Goal: Task Accomplishment & Management: Manage account settings

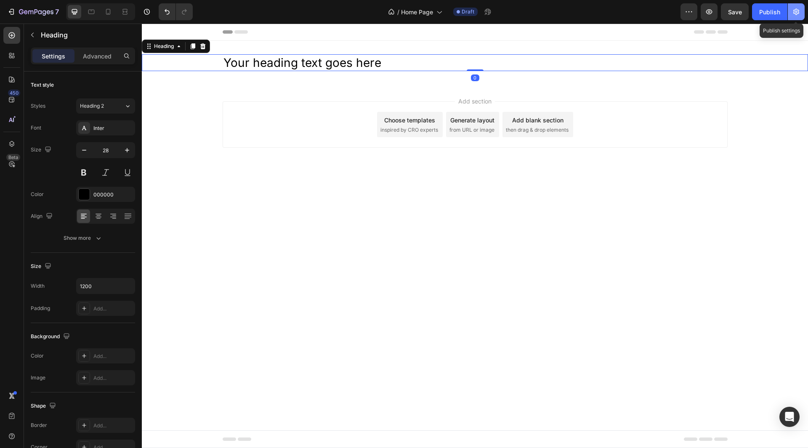
click at [795, 13] on icon "button" at bounding box center [796, 12] width 6 height 6
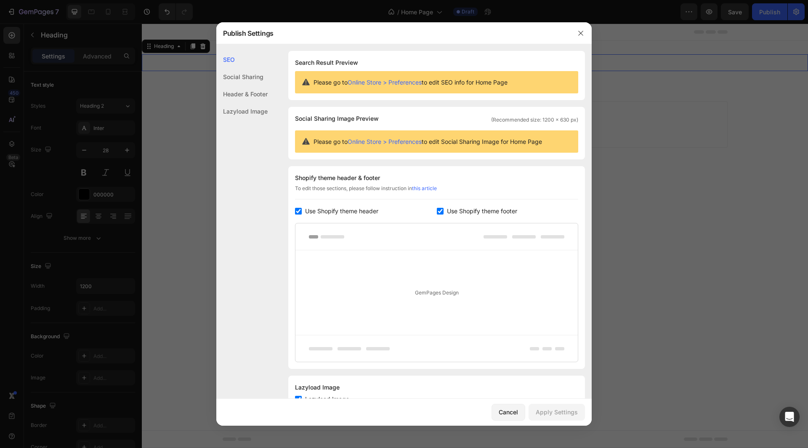
click at [447, 214] on span "Use Shopify theme footer" at bounding box center [482, 211] width 70 height 10
checkbox input "false"
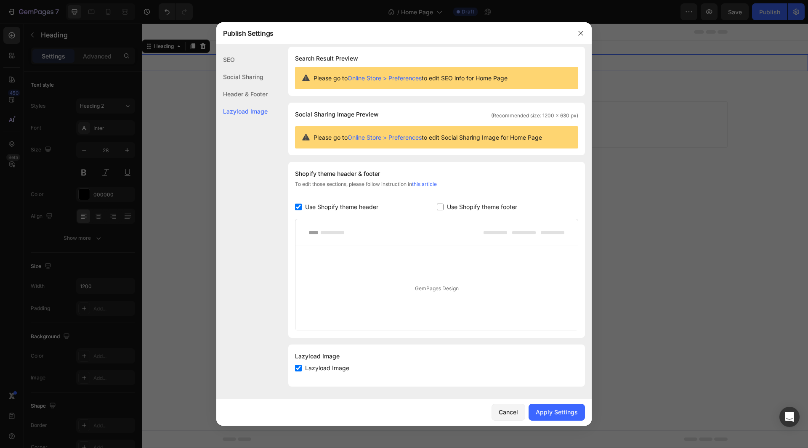
scroll to position [5, 0]
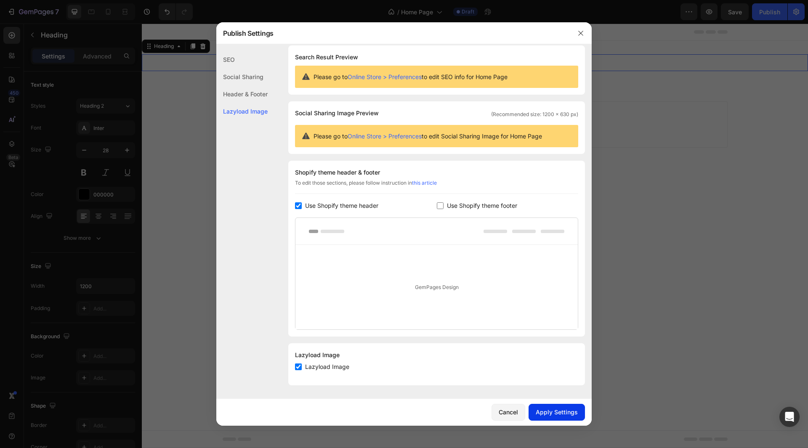
click at [561, 417] on button "Apply Settings" at bounding box center [556, 412] width 56 height 17
click at [744, 163] on div at bounding box center [404, 224] width 808 height 448
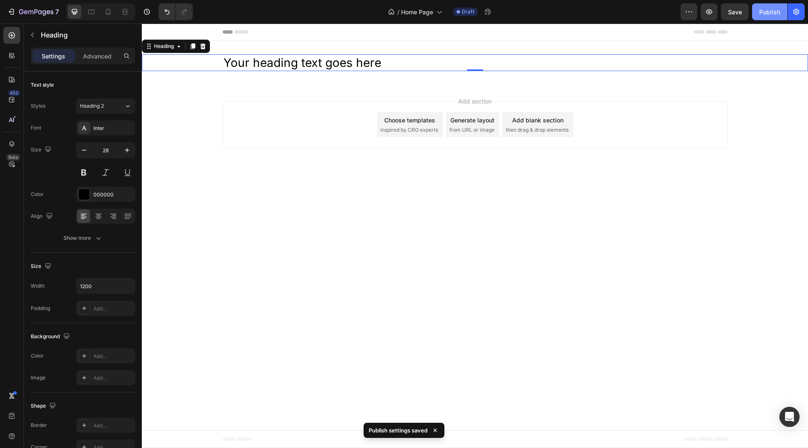
click at [774, 13] on div "Publish" at bounding box center [769, 12] width 21 height 9
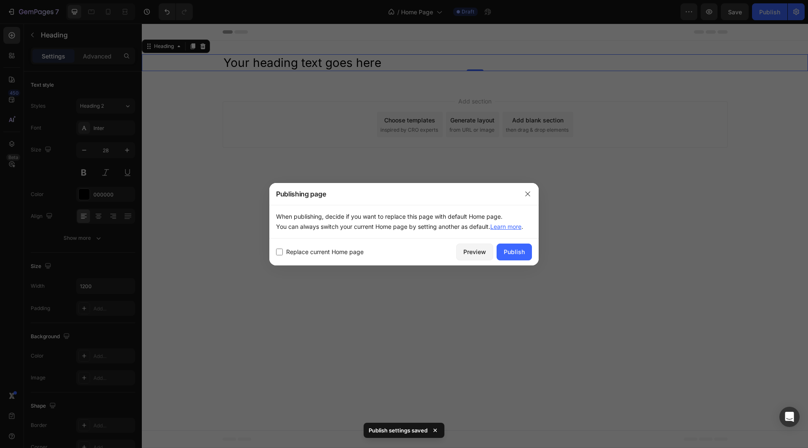
click at [312, 257] on span "Replace current Home page" at bounding box center [324, 252] width 77 height 10
checkbox input "true"
click at [516, 254] on div "Publish" at bounding box center [514, 251] width 21 height 9
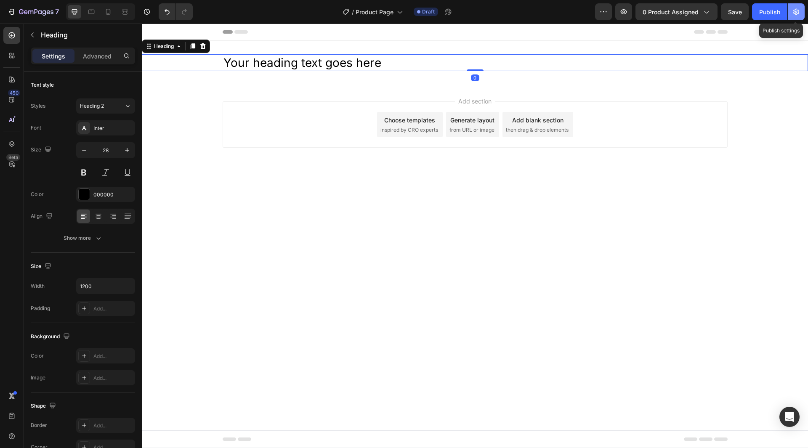
click at [795, 12] on icon "button" at bounding box center [796, 12] width 6 height 6
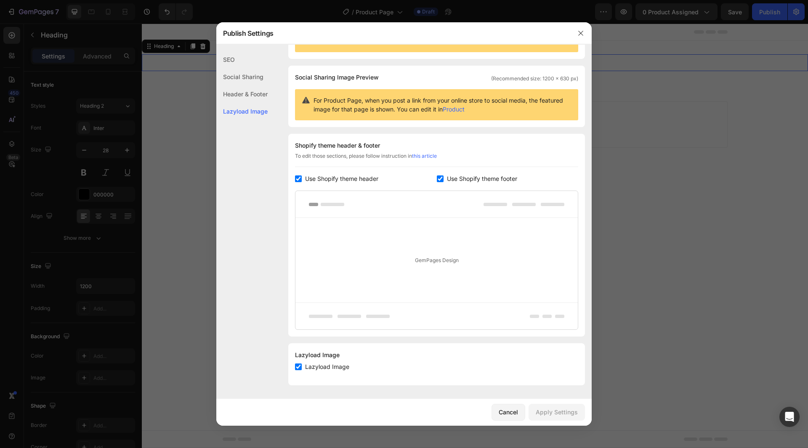
click at [456, 180] on span "Use Shopify theme footer" at bounding box center [482, 179] width 70 height 10
checkbox input "false"
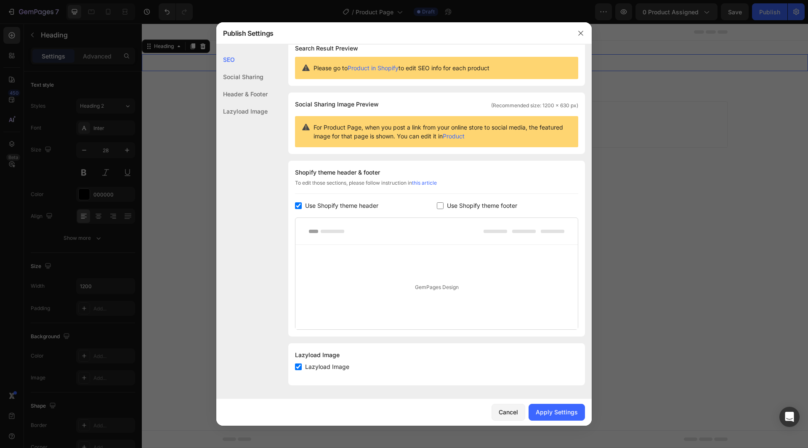
scroll to position [14, 0]
click at [557, 411] on div "Apply Settings" at bounding box center [556, 412] width 42 height 9
click at [658, 69] on div at bounding box center [404, 224] width 808 height 448
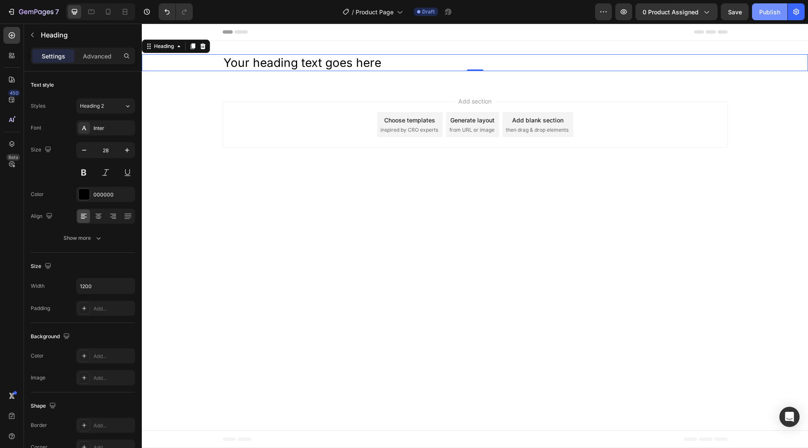
click at [769, 16] on div "Publish" at bounding box center [769, 12] width 21 height 9
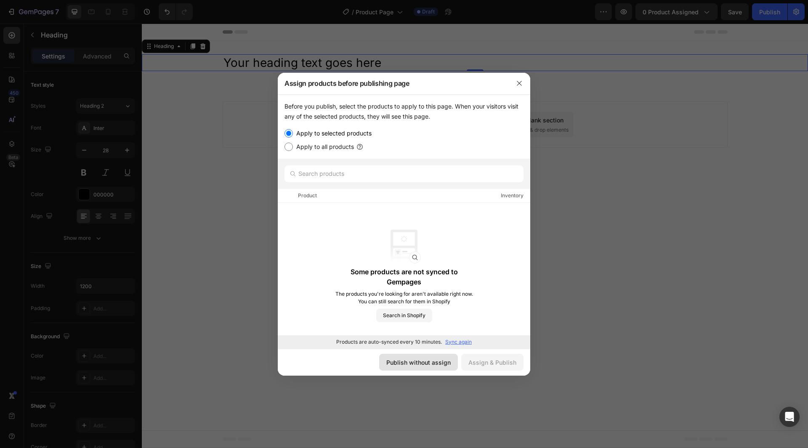
click at [431, 364] on div "Publish without assign" at bounding box center [418, 362] width 64 height 9
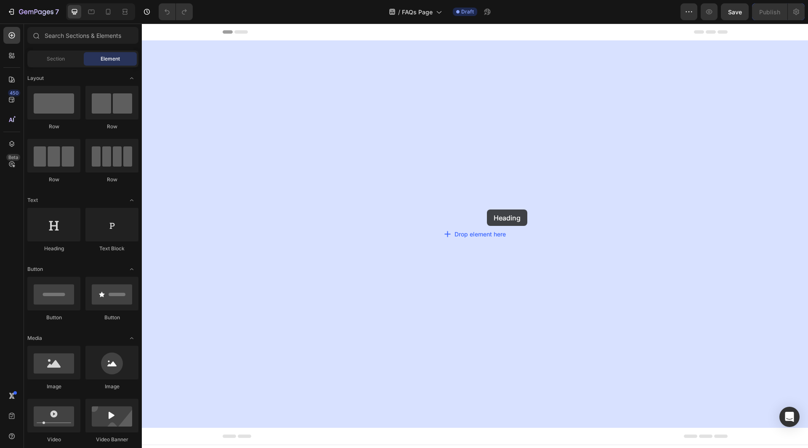
drag, startPoint x: 203, startPoint y: 248, endPoint x: 487, endPoint y: 209, distance: 286.1
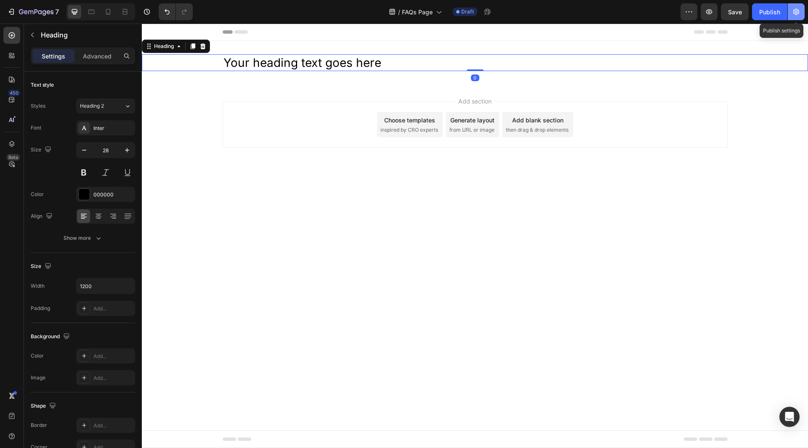
click at [791, 7] on button "button" at bounding box center [795, 11] width 17 height 17
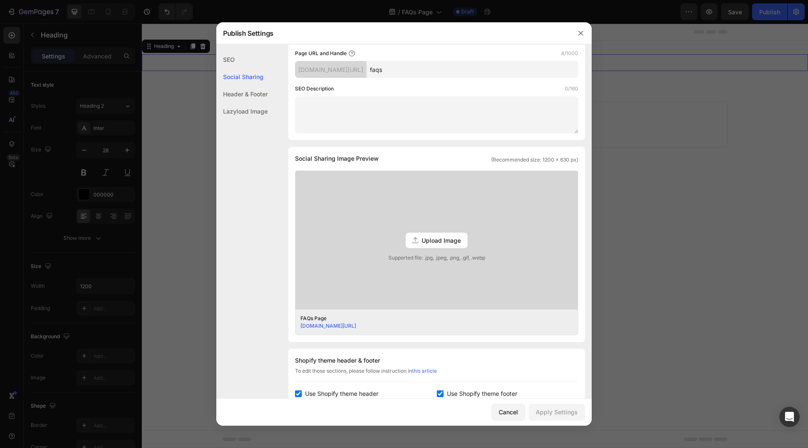
scroll to position [210, 0]
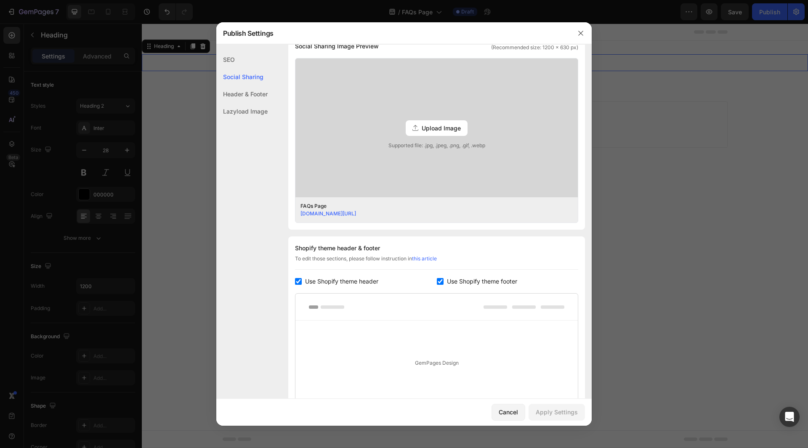
drag, startPoint x: 457, startPoint y: 287, endPoint x: 464, endPoint y: 289, distance: 6.8
click at [457, 286] on div "Shopify theme header & footer To edit those sections, please follow instruction…" at bounding box center [436, 337] width 297 height 203
click at [458, 283] on span "Use Shopify theme footer" at bounding box center [482, 281] width 70 height 10
checkbox input "false"
click at [552, 416] on div "Apply Settings" at bounding box center [556, 412] width 42 height 9
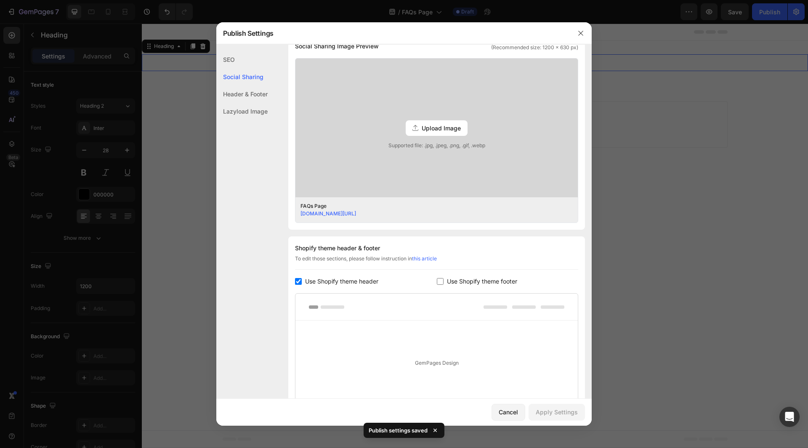
click at [741, 69] on div at bounding box center [404, 224] width 808 height 448
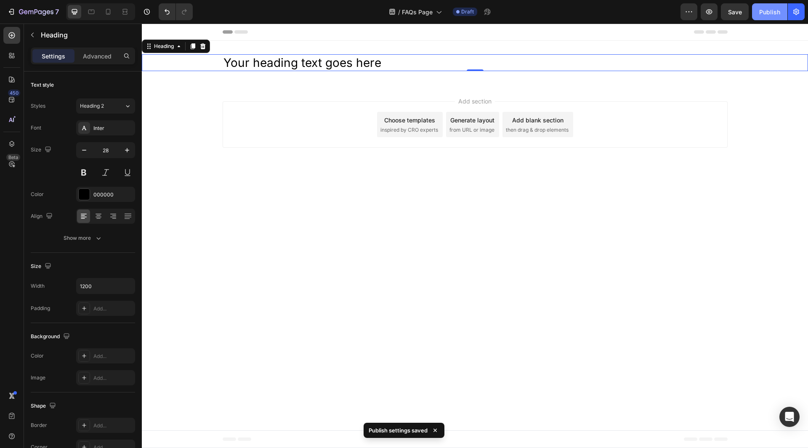
click at [775, 5] on button "Publish" at bounding box center [769, 11] width 35 height 17
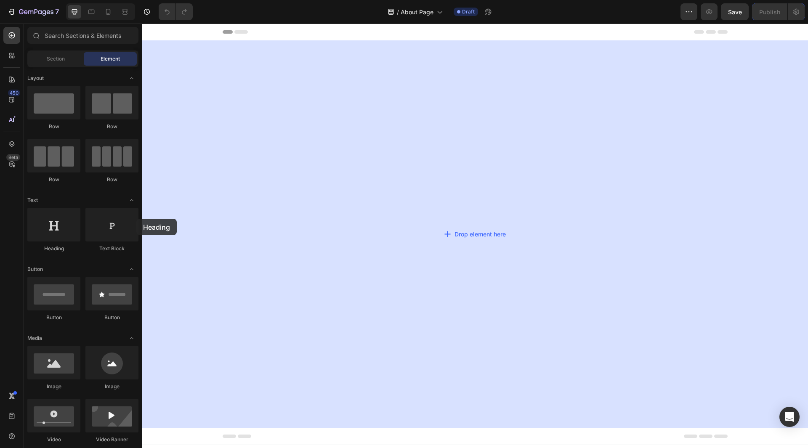
drag, startPoint x: 191, startPoint y: 250, endPoint x: 331, endPoint y: 191, distance: 151.7
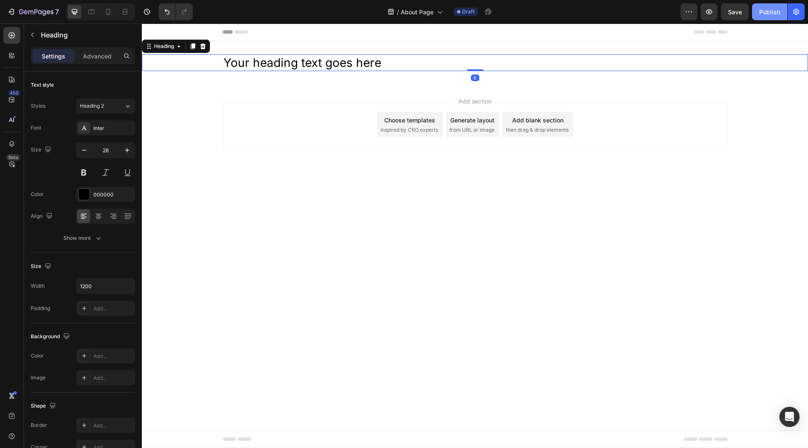
click at [779, 13] on div "Publish" at bounding box center [769, 12] width 21 height 9
click at [795, 20] on button "button" at bounding box center [795, 11] width 17 height 17
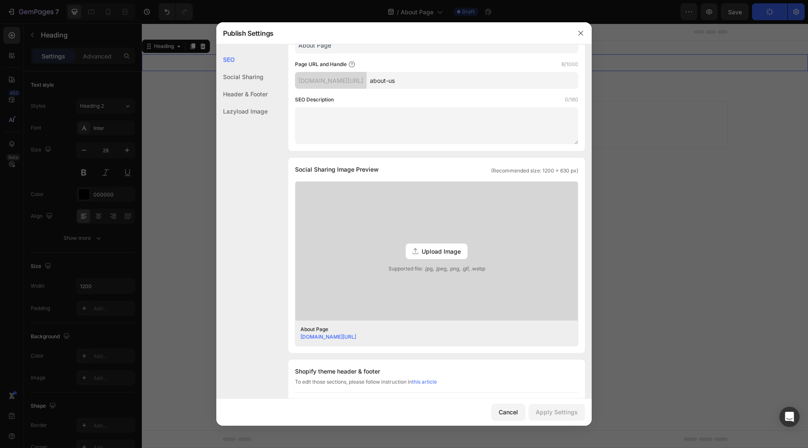
scroll to position [210, 0]
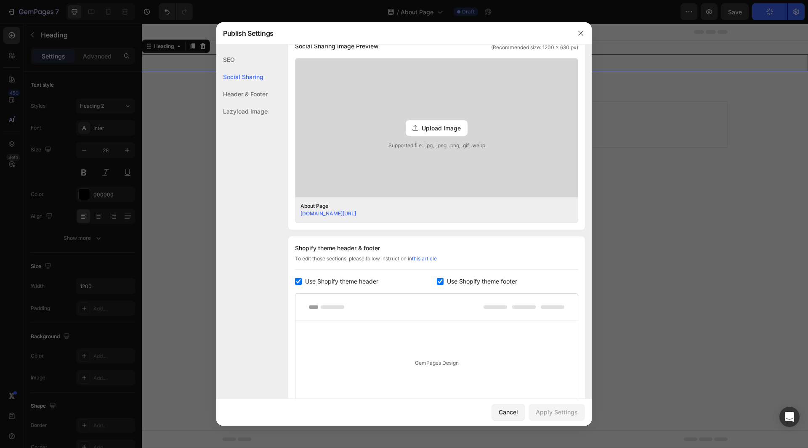
click at [457, 281] on span "Use Shopify theme footer" at bounding box center [482, 281] width 70 height 10
checkbox input "false"
click at [557, 413] on div "Apply Settings" at bounding box center [556, 412] width 42 height 9
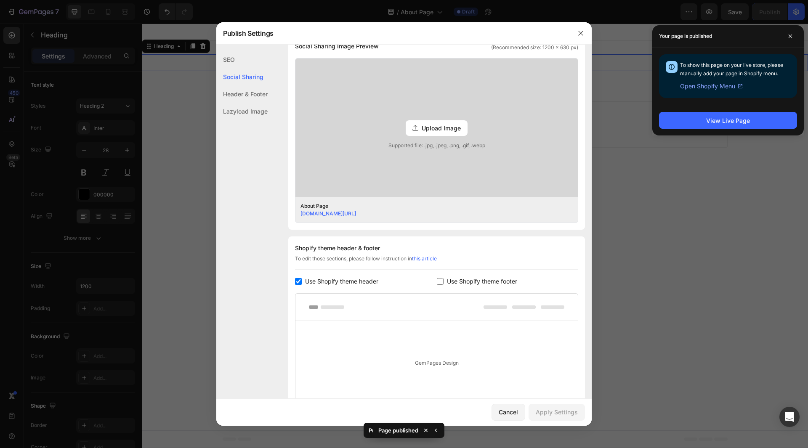
click at [722, 156] on div at bounding box center [404, 224] width 808 height 448
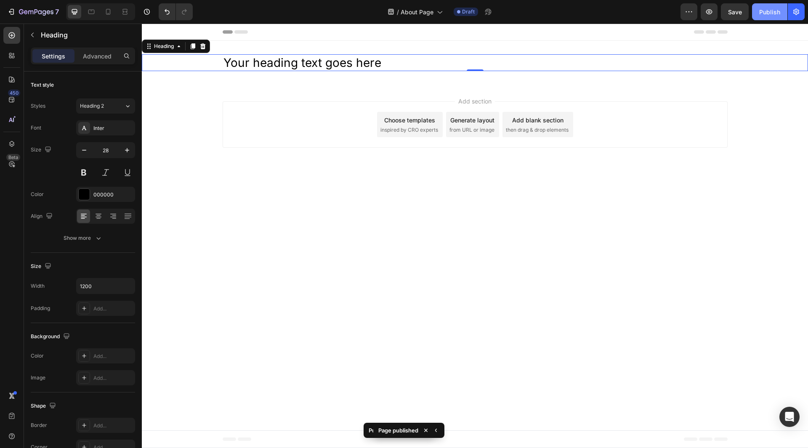
click at [775, 11] on div "Publish" at bounding box center [769, 12] width 21 height 9
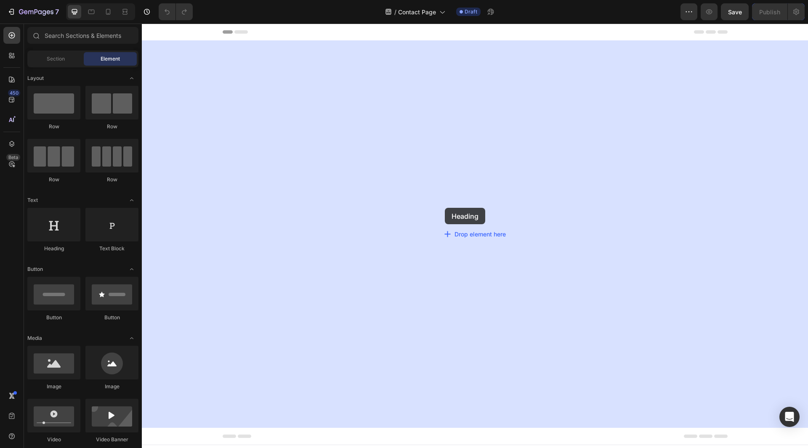
drag, startPoint x: 180, startPoint y: 244, endPoint x: 445, endPoint y: 208, distance: 267.1
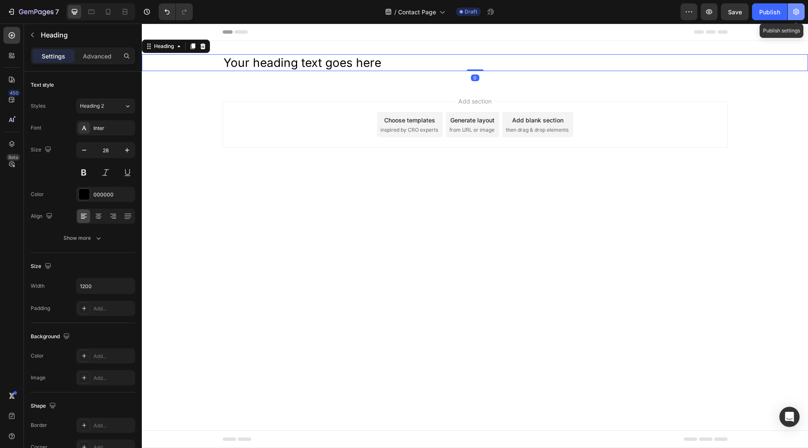
click at [795, 11] on icon "button" at bounding box center [796, 12] width 8 height 8
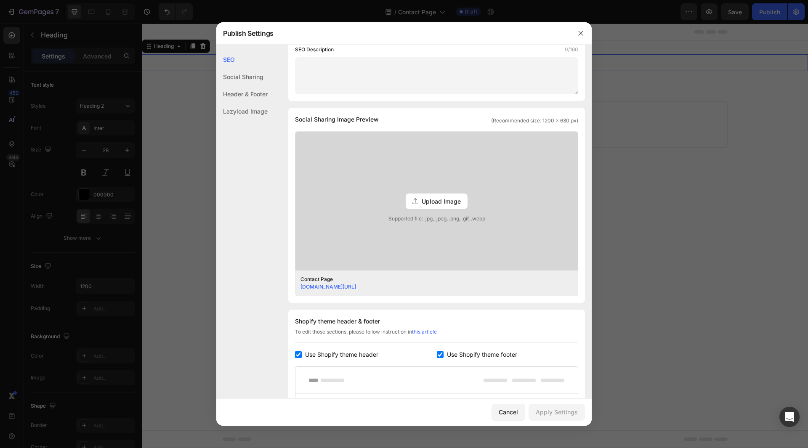
scroll to position [168, 0]
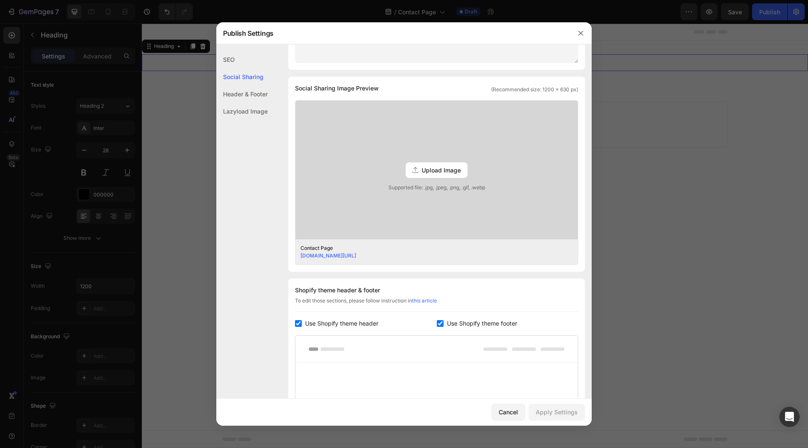
click at [463, 320] on span "Use Shopify theme footer" at bounding box center [482, 323] width 70 height 10
checkbox input "false"
click at [550, 404] on div "Cancel Apply Settings" at bounding box center [403, 412] width 375 height 27
click at [551, 410] on div "Apply Settings" at bounding box center [556, 412] width 42 height 9
drag, startPoint x: 698, startPoint y: 232, endPoint x: 570, endPoint y: 178, distance: 138.5
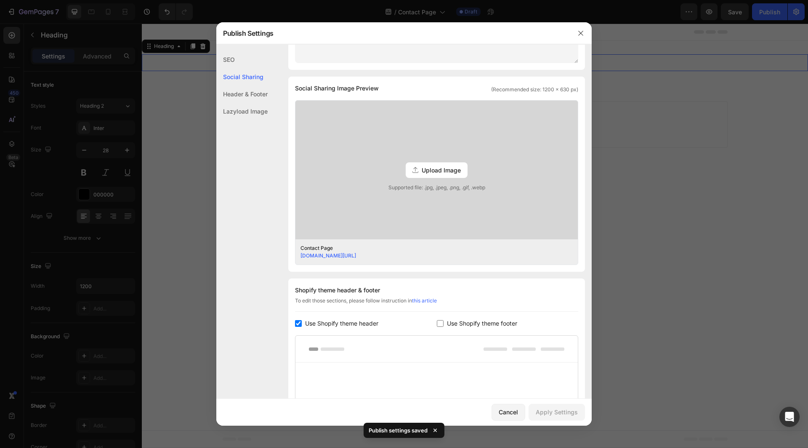
click at [698, 232] on div at bounding box center [404, 224] width 808 height 448
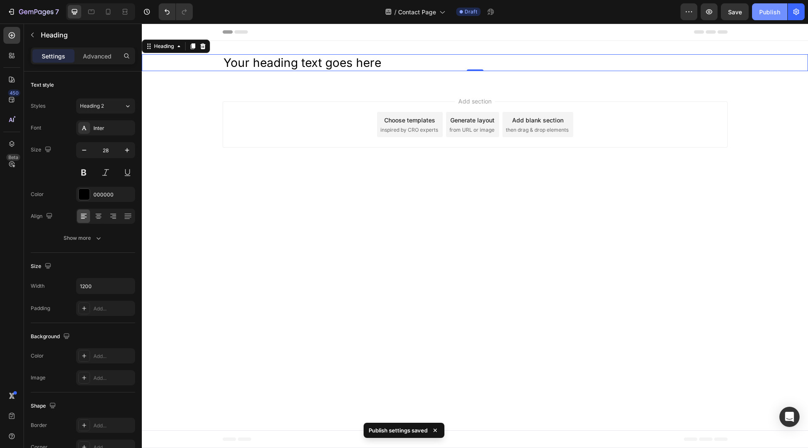
click at [766, 16] on div "Publish" at bounding box center [769, 12] width 21 height 9
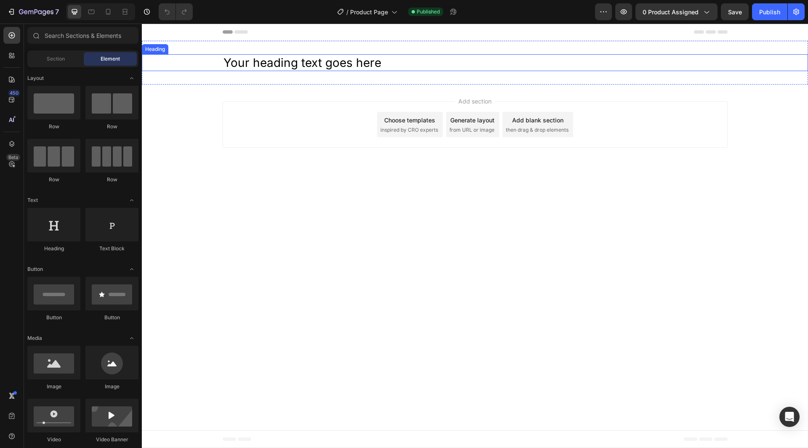
click at [343, 67] on h2 "Your heading text goes here" at bounding box center [475, 62] width 505 height 17
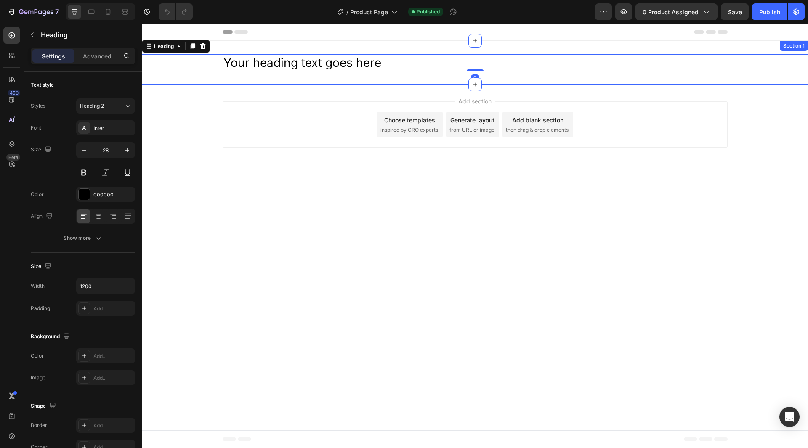
click at [344, 79] on div "Your heading text goes here Heading 0 Section 1" at bounding box center [475, 63] width 666 height 44
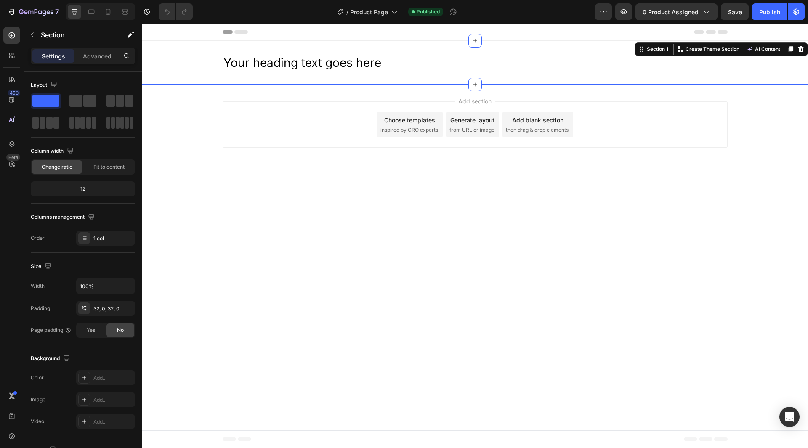
click at [355, 78] on div "Your heading text goes here Heading Section 1 You can create reusable sections …" at bounding box center [475, 63] width 666 height 44
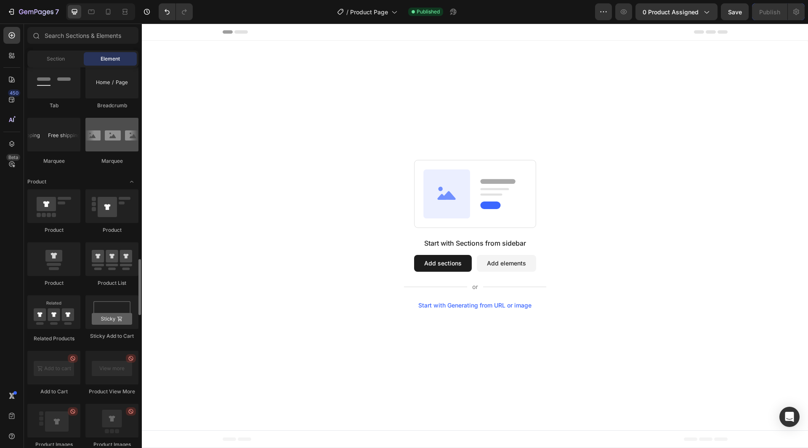
scroll to position [1010, 0]
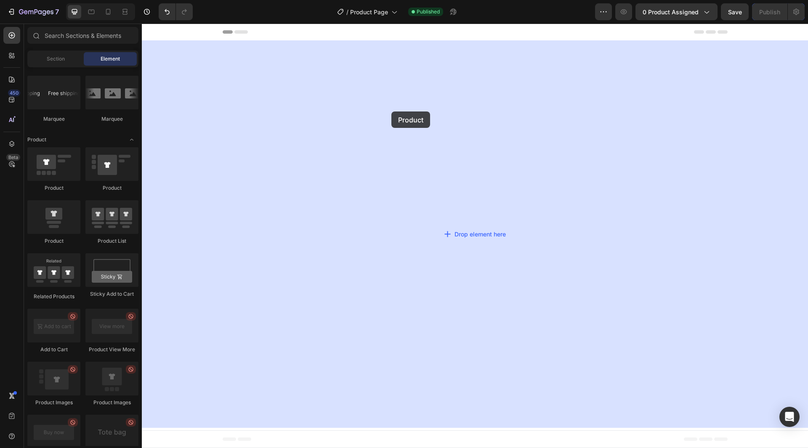
drag, startPoint x: 203, startPoint y: 193, endPoint x: 391, endPoint y: 111, distance: 204.8
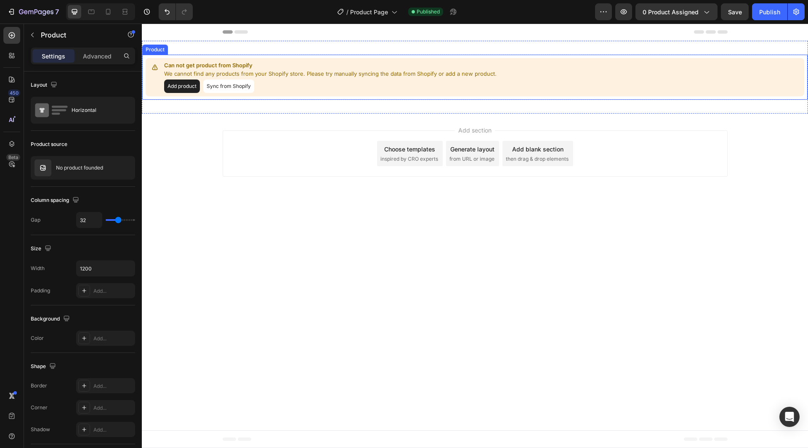
click at [215, 82] on button "Sync from Shopify" at bounding box center [228, 86] width 51 height 13
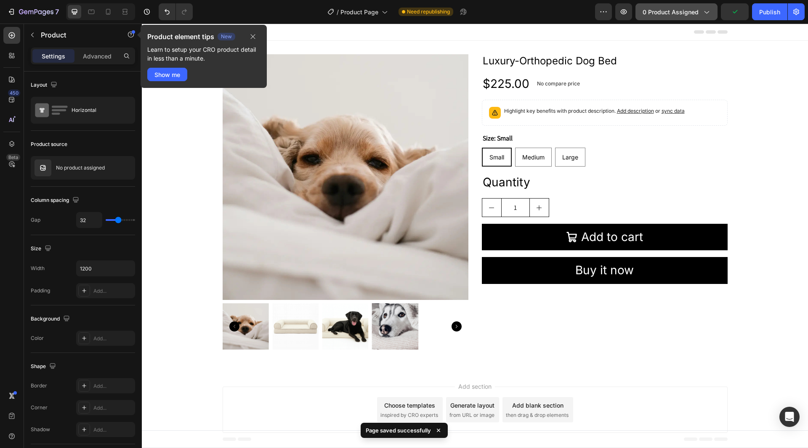
click at [681, 11] on span "0 product assigned" at bounding box center [670, 12] width 56 height 9
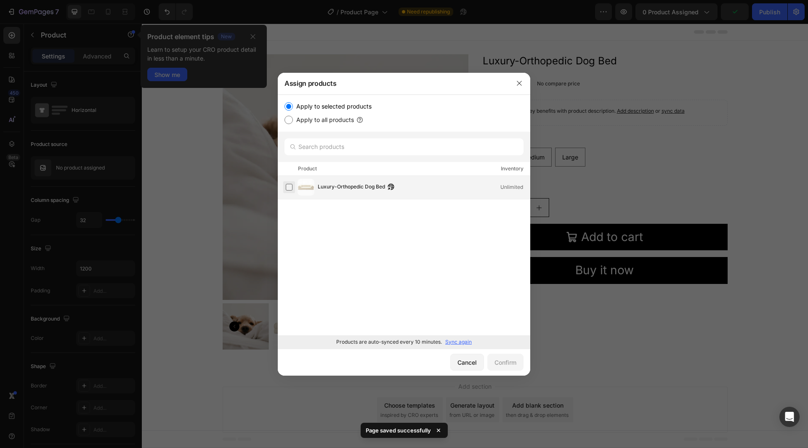
click at [292, 189] on label at bounding box center [289, 187] width 7 height 7
click at [495, 355] on button "Confirm" at bounding box center [505, 362] width 36 height 17
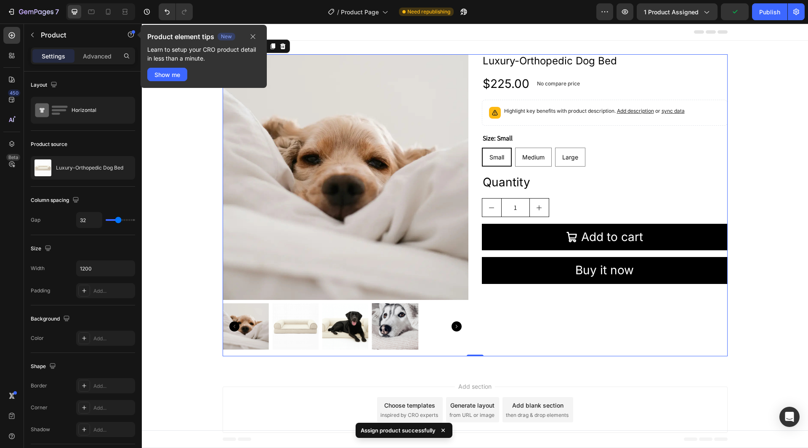
click at [515, 333] on div "Luxury-Orthopedic Dog Bed Product Title $225.00 Product Price Product Price No …" at bounding box center [605, 205] width 246 height 302
click at [254, 39] on icon "button" at bounding box center [252, 36] width 7 height 7
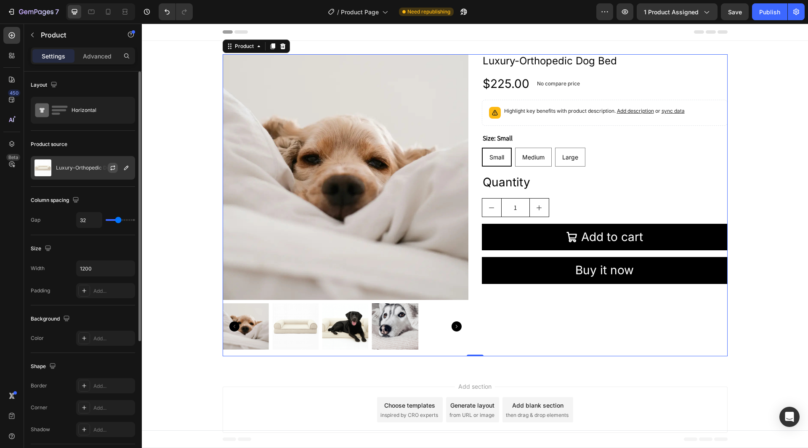
click at [110, 166] on icon "button" at bounding box center [112, 167] width 7 height 7
click at [93, 170] on p "Luxury-Orthopedic Dog Bed" at bounding box center [89, 168] width 67 height 6
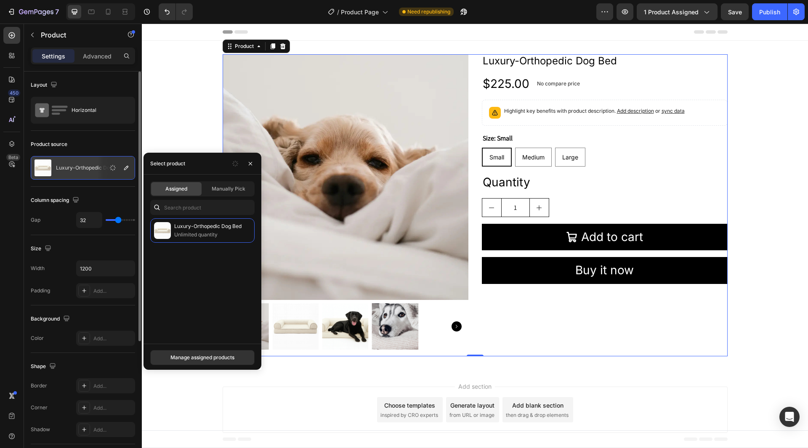
click at [106, 199] on div "Column spacing" at bounding box center [83, 199] width 104 height 13
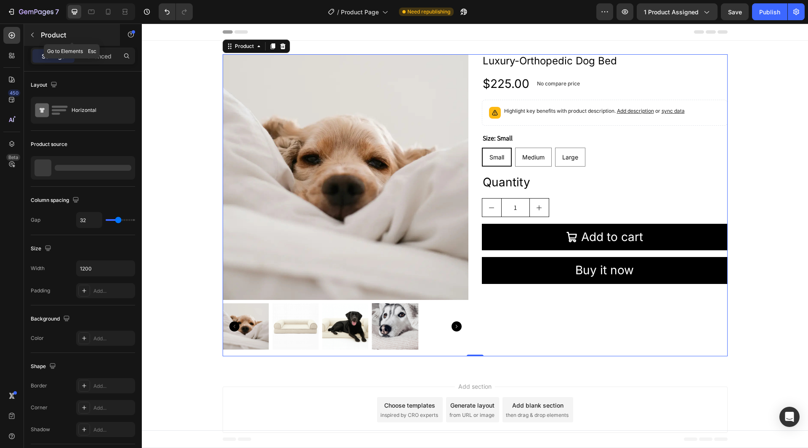
click at [66, 34] on p "Product" at bounding box center [77, 35] width 72 height 10
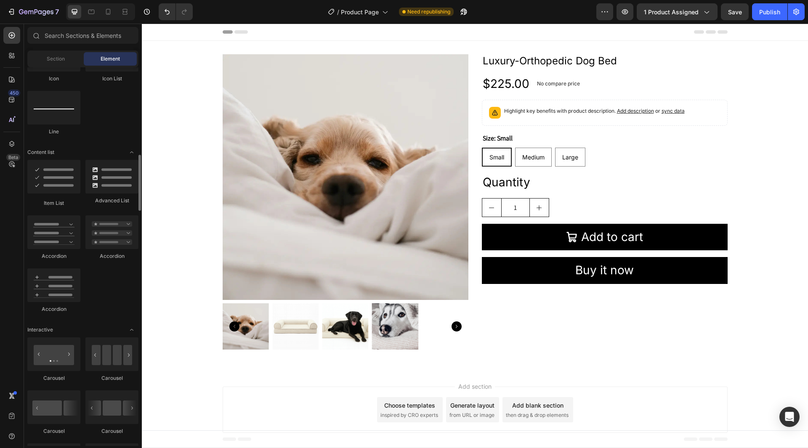
scroll to position [631, 0]
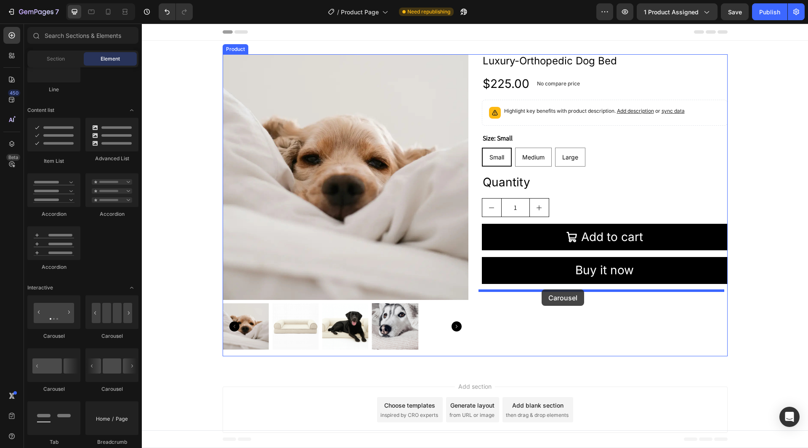
drag, startPoint x: 200, startPoint y: 335, endPoint x: 541, endPoint y: 289, distance: 344.6
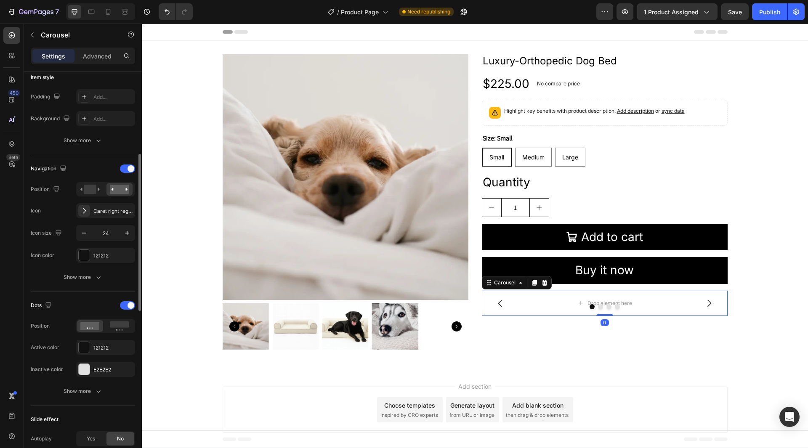
scroll to position [84, 0]
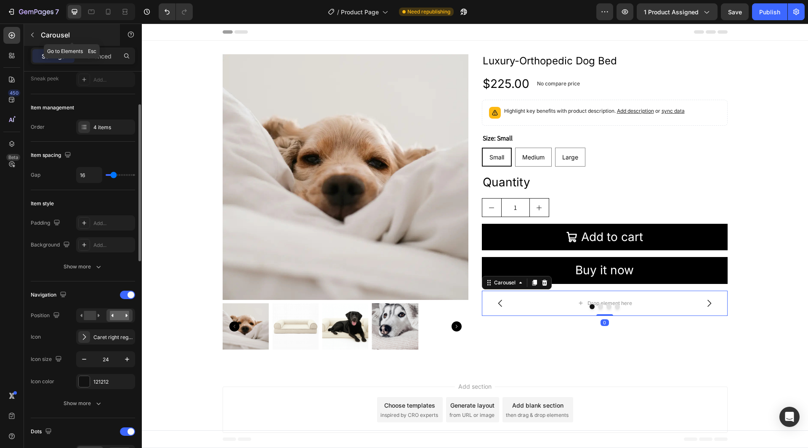
click at [55, 34] on p "Carousel" at bounding box center [77, 35] width 72 height 10
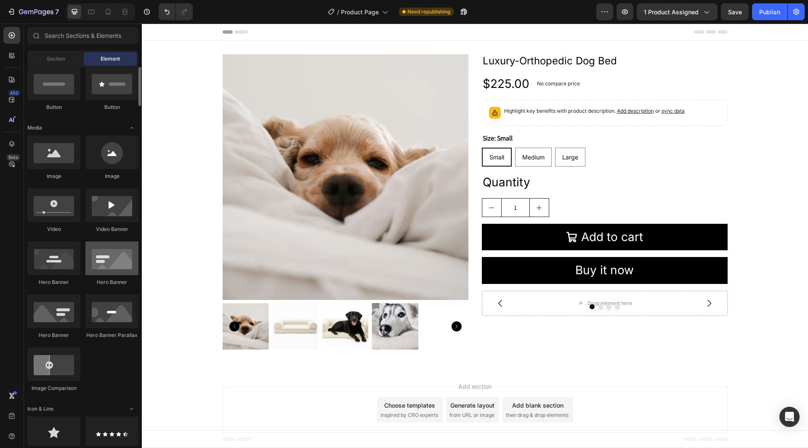
scroll to position [42, 0]
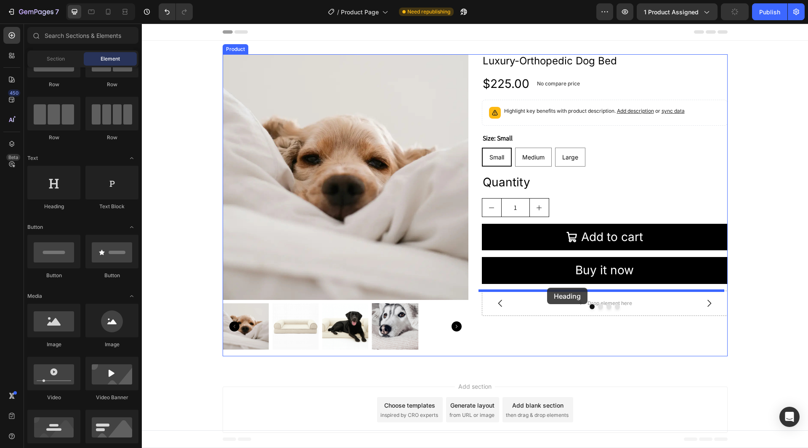
drag, startPoint x: 214, startPoint y: 207, endPoint x: 547, endPoint y: 288, distance: 342.8
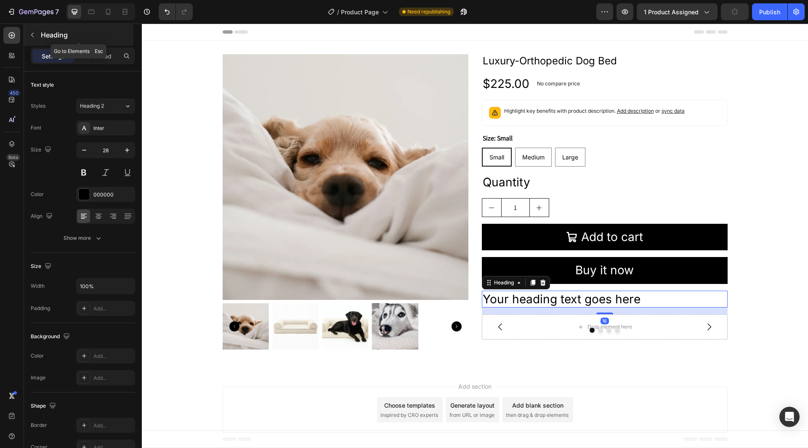
click at [68, 45] on div "Heading" at bounding box center [78, 35] width 109 height 22
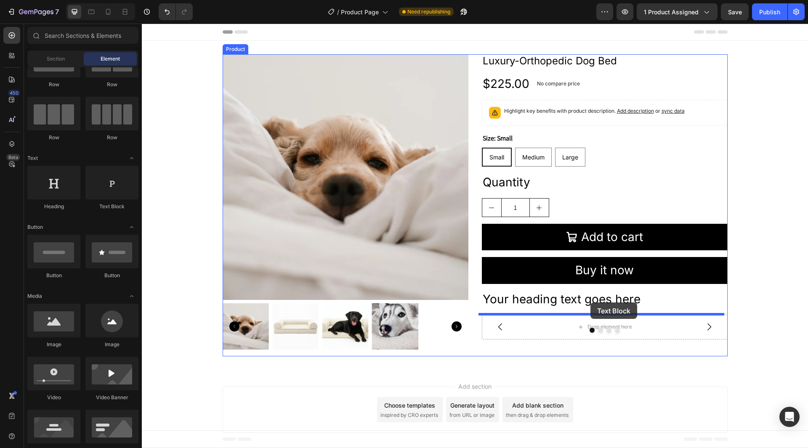
drag, startPoint x: 248, startPoint y: 203, endPoint x: 434, endPoint y: 268, distance: 197.2
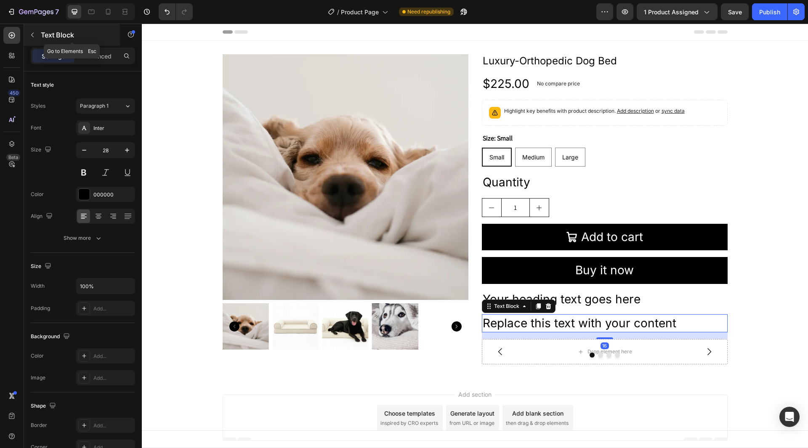
click at [53, 29] on div "Text Block" at bounding box center [72, 35] width 96 height 22
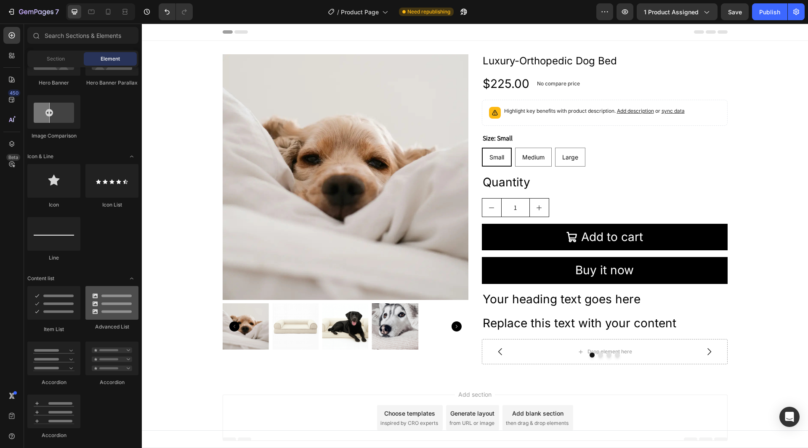
scroll to position [505, 0]
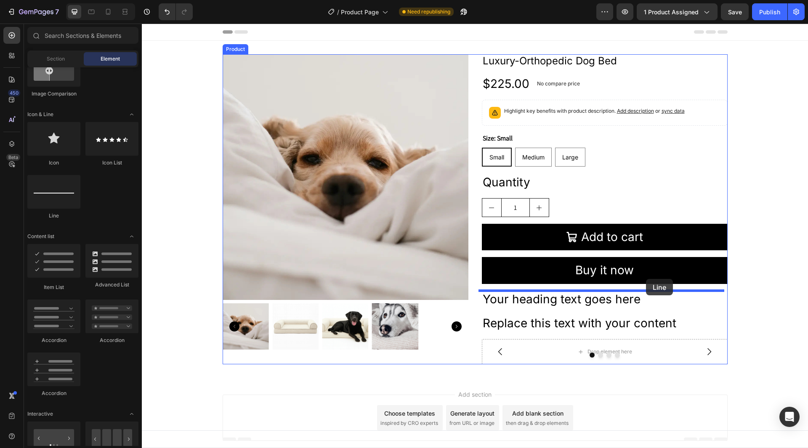
drag, startPoint x: 207, startPoint y: 217, endPoint x: 646, endPoint y: 279, distance: 443.5
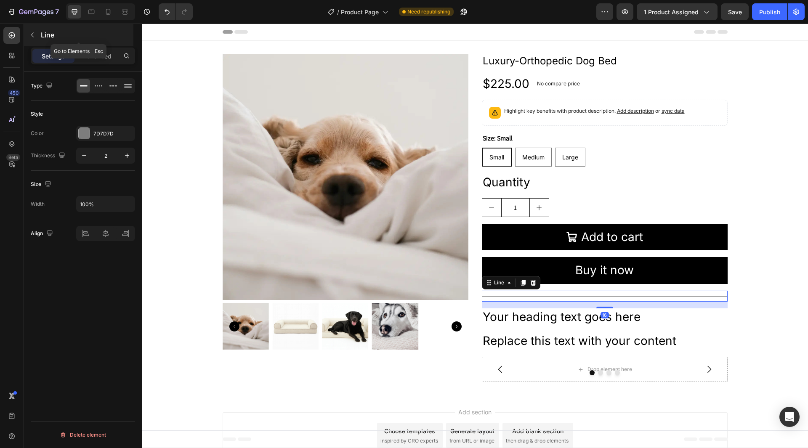
click at [46, 31] on p "Line" at bounding box center [86, 35] width 91 height 10
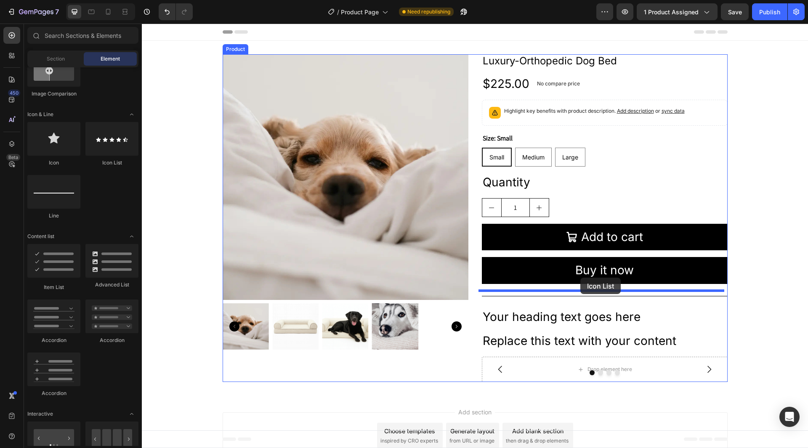
drag, startPoint x: 246, startPoint y: 159, endPoint x: 458, endPoint y: 235, distance: 225.4
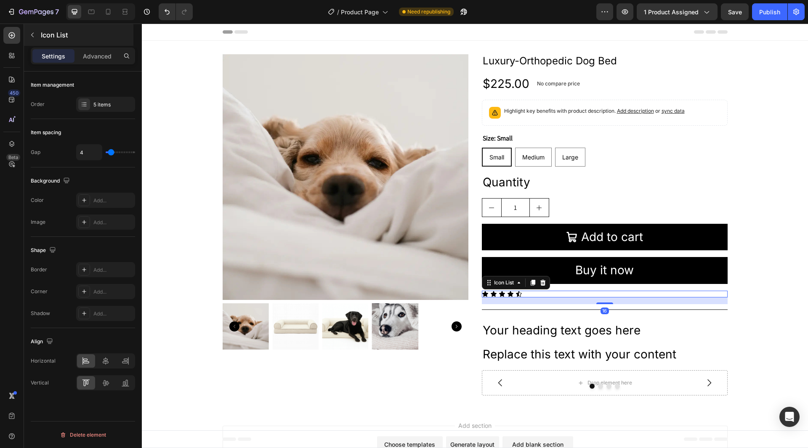
click at [63, 37] on p "Icon List" at bounding box center [86, 35] width 91 height 10
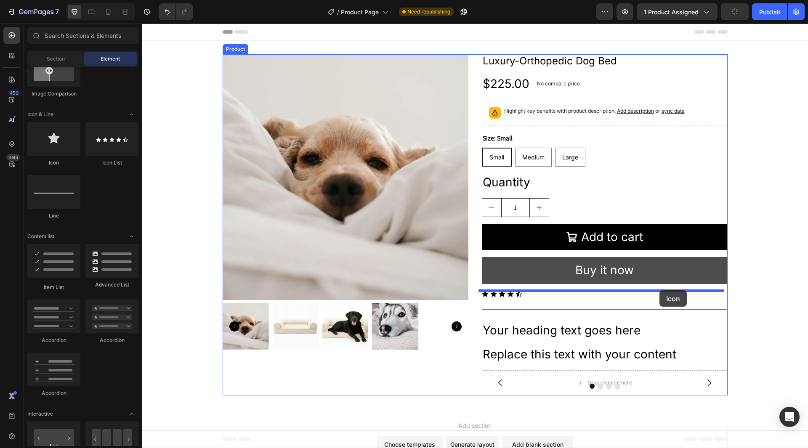
drag, startPoint x: 202, startPoint y: 169, endPoint x: 682, endPoint y: 279, distance: 492.5
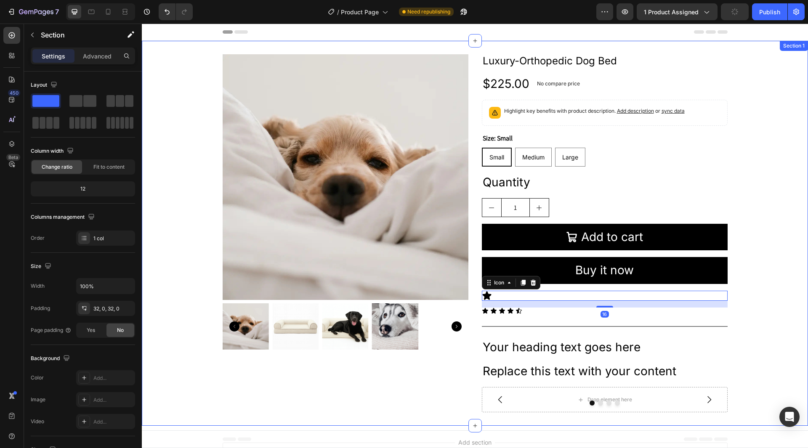
click at [742, 246] on div "Product Images Luxury-Orthopedic Dog Bed Product Title $225.00 Product Price Pr…" at bounding box center [475, 233] width 666 height 358
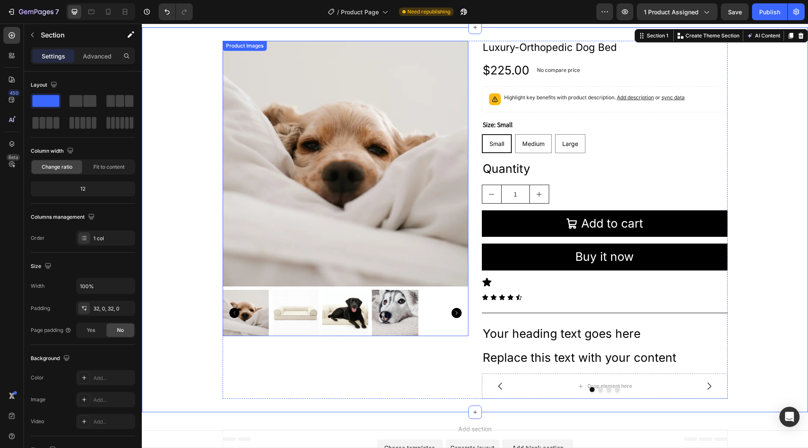
scroll to position [0, 0]
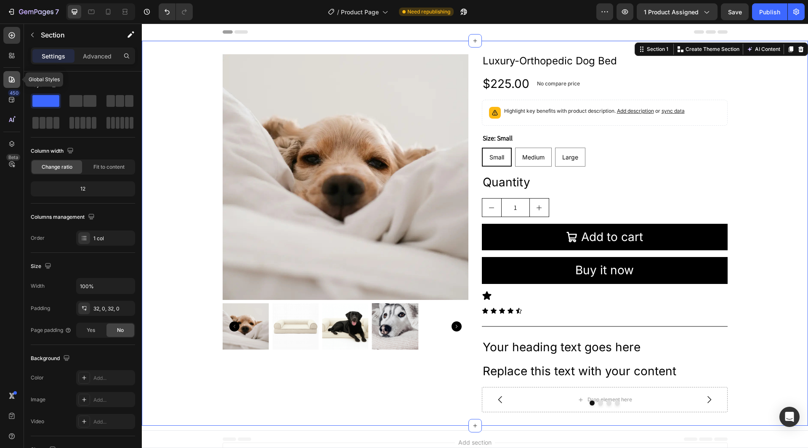
click at [10, 78] on icon at bounding box center [12, 79] width 8 height 8
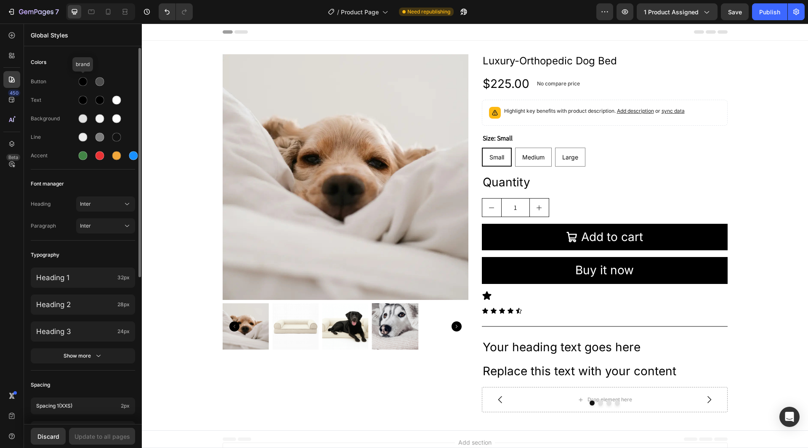
drag, startPoint x: 88, startPoint y: 83, endPoint x: 91, endPoint y: 87, distance: 5.3
click at [88, 83] on div at bounding box center [82, 81] width 13 height 13
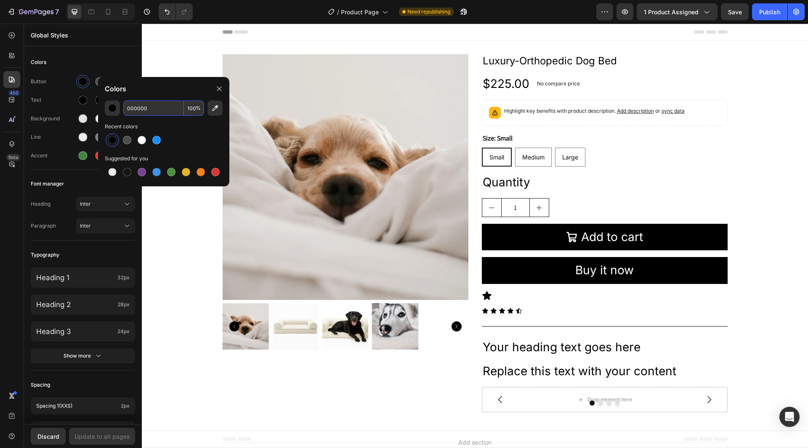
click at [164, 112] on input "000000" at bounding box center [153, 108] width 61 height 15
paste input "#EDCA97"
type input "EDCA97"
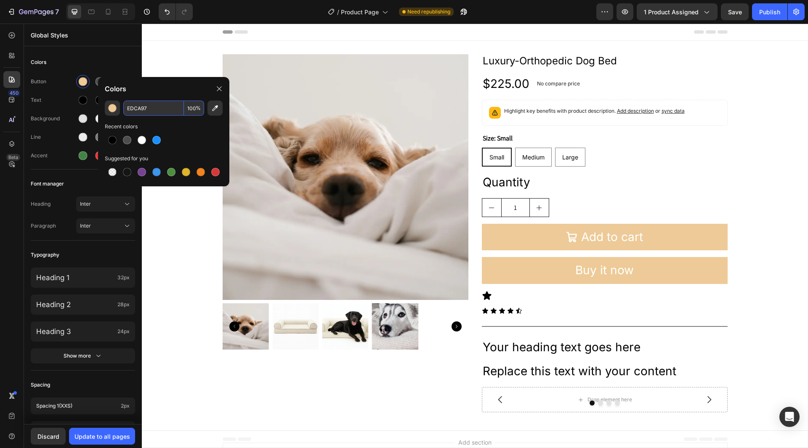
click at [160, 97] on div "Colors" at bounding box center [163, 89] width 131 height 24
click at [127, 64] on div "Colors" at bounding box center [83, 62] width 104 height 15
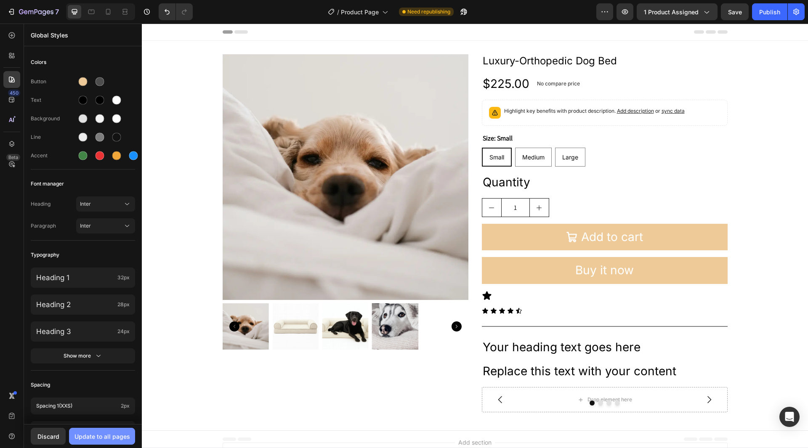
click at [87, 431] on button "Update to all pages" at bounding box center [102, 436] width 66 height 17
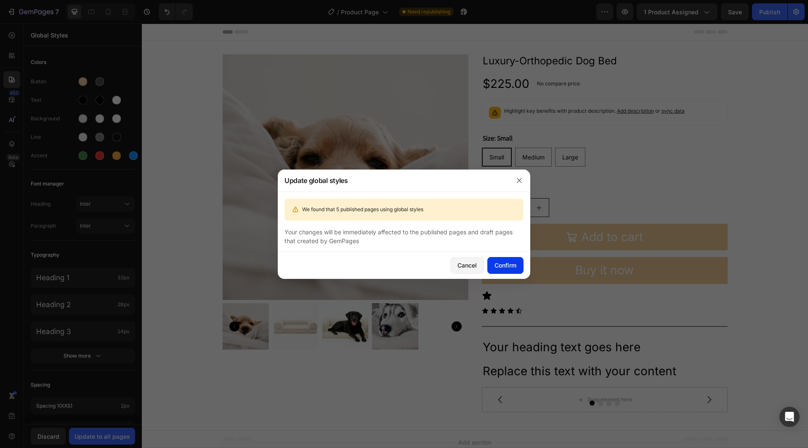
click at [506, 265] on div "Confirm" at bounding box center [505, 265] width 22 height 9
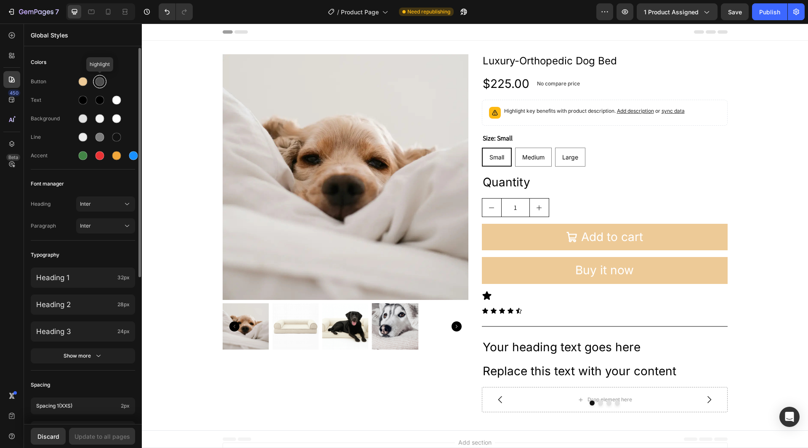
click at [98, 84] on div at bounding box center [99, 81] width 9 height 9
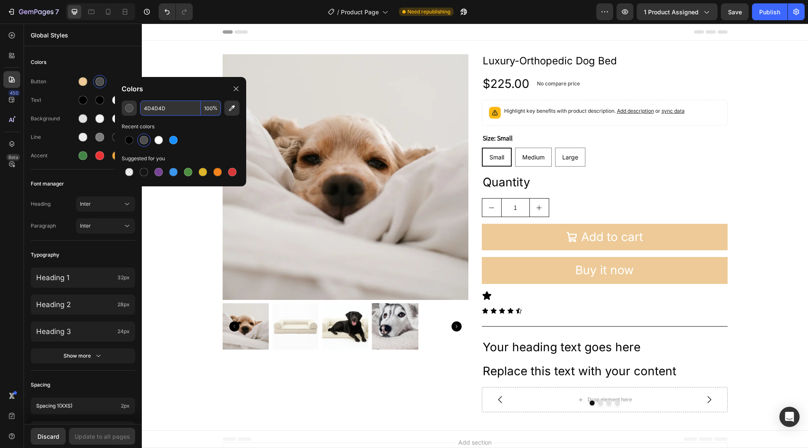
click at [199, 111] on input "4D4D4D" at bounding box center [170, 108] width 61 height 15
paste input "FFE2AF"
click at [189, 94] on div "Colors" at bounding box center [180, 89] width 131 height 24
click at [185, 106] on input "4D4D4D" at bounding box center [170, 108] width 61 height 15
paste input "FFE2AF"
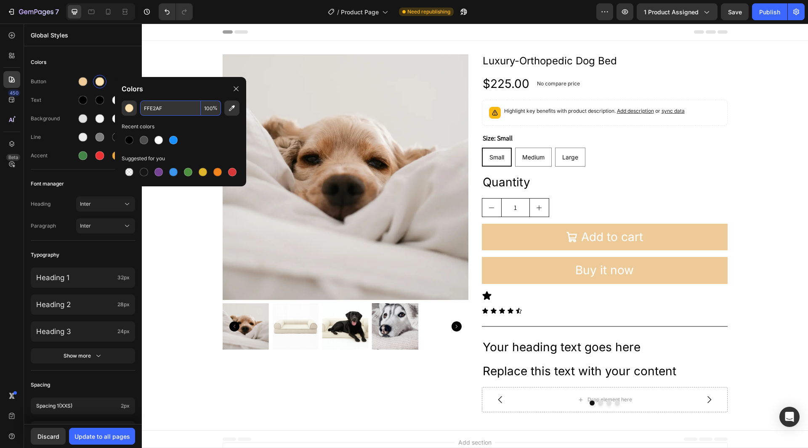
type input "FFE2AF"
click at [188, 93] on div "Colors" at bounding box center [180, 89] width 131 height 24
click at [125, 62] on div "Colors" at bounding box center [83, 62] width 104 height 15
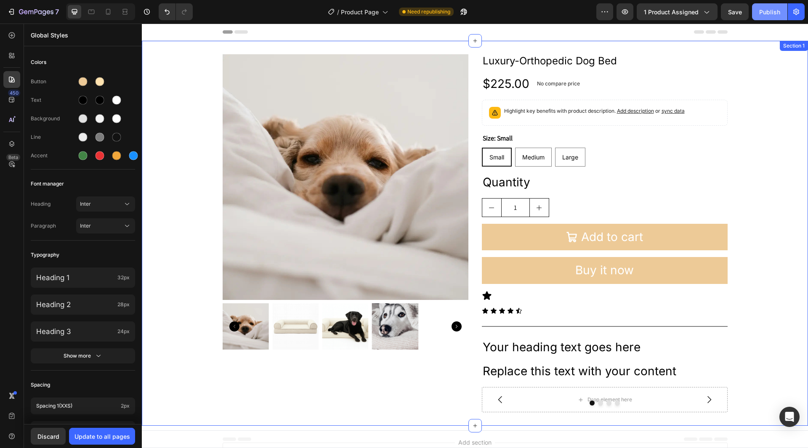
click at [766, 17] on button "Publish" at bounding box center [769, 11] width 35 height 17
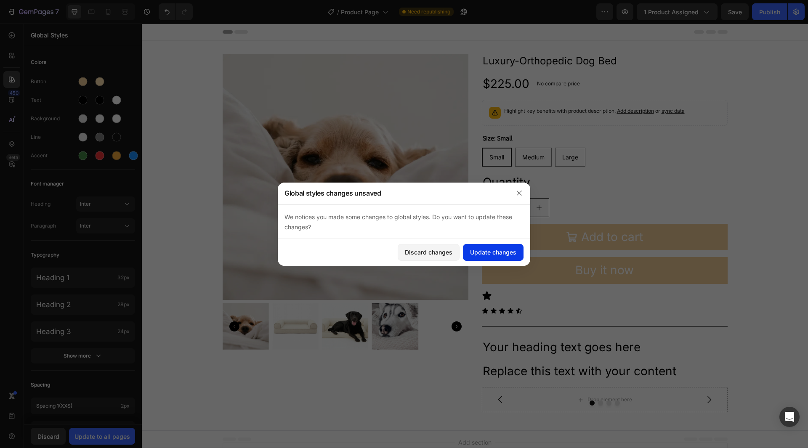
click at [496, 257] on button "Update changes" at bounding box center [493, 252] width 61 height 17
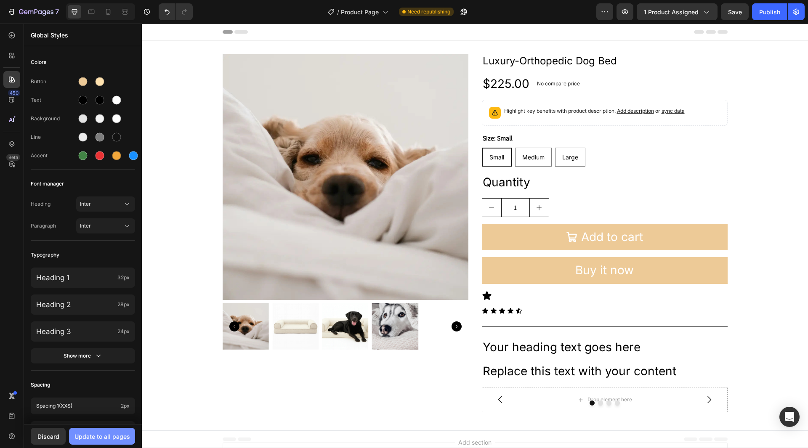
click at [113, 445] on div "Discard Update to all pages" at bounding box center [83, 436] width 118 height 24
click at [101, 429] on button "Update to all pages" at bounding box center [102, 436] width 66 height 17
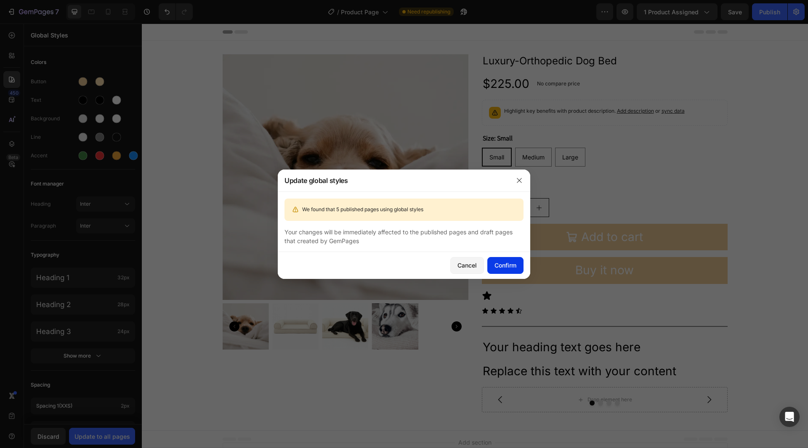
click at [511, 262] on div "Confirm" at bounding box center [505, 265] width 22 height 9
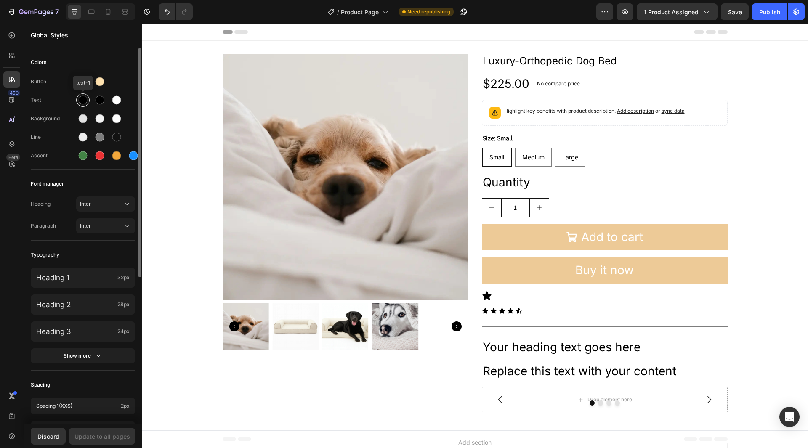
click at [84, 104] on div at bounding box center [83, 100] width 9 height 9
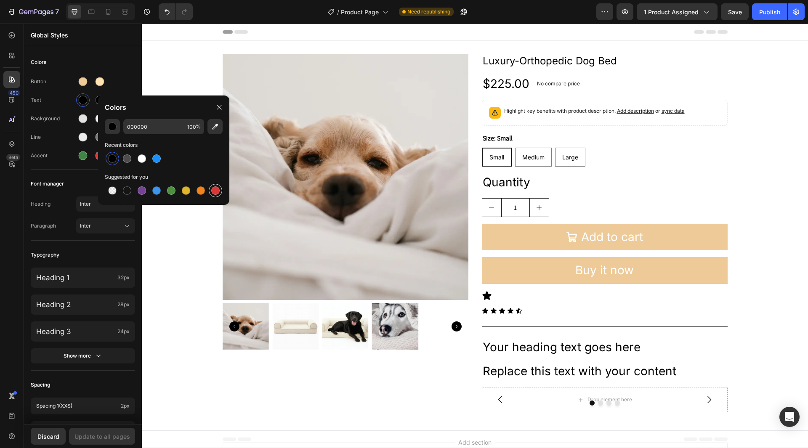
click at [213, 192] on div at bounding box center [215, 190] width 8 height 8
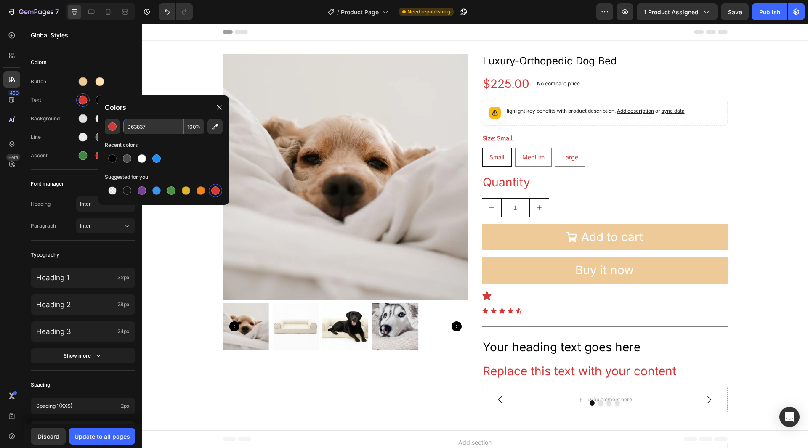
click at [167, 128] on input "D63837" at bounding box center [153, 126] width 61 height 15
paste input "#484F56"
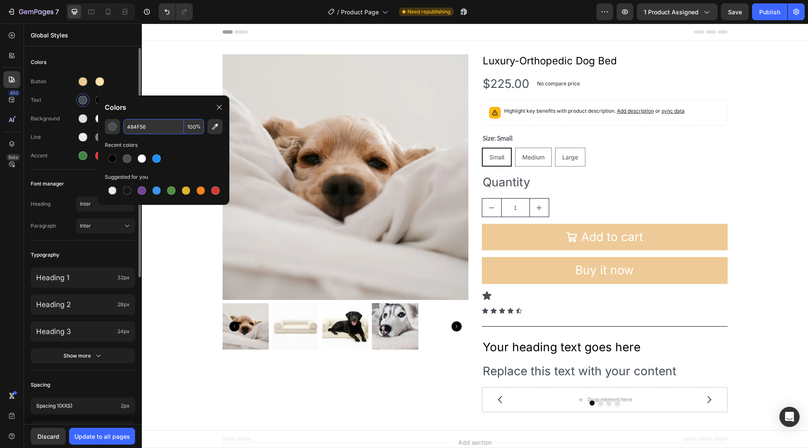
type input "484F56"
click at [125, 73] on div "Button Text Background Line Accent" at bounding box center [83, 119] width 104 height 99
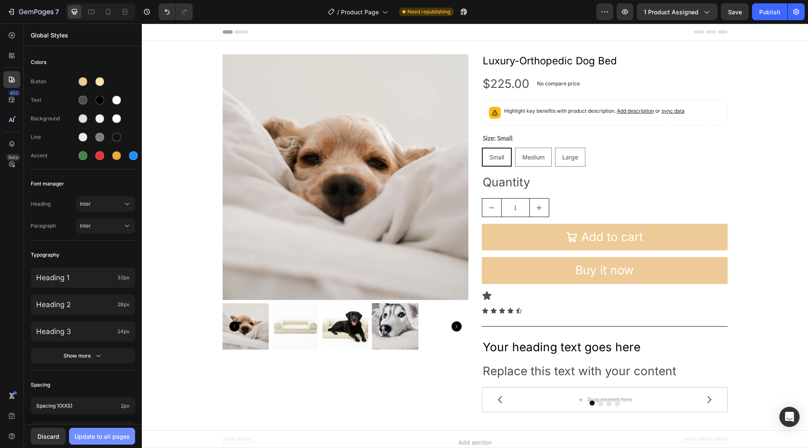
click at [108, 429] on button "Update to all pages" at bounding box center [102, 436] width 66 height 17
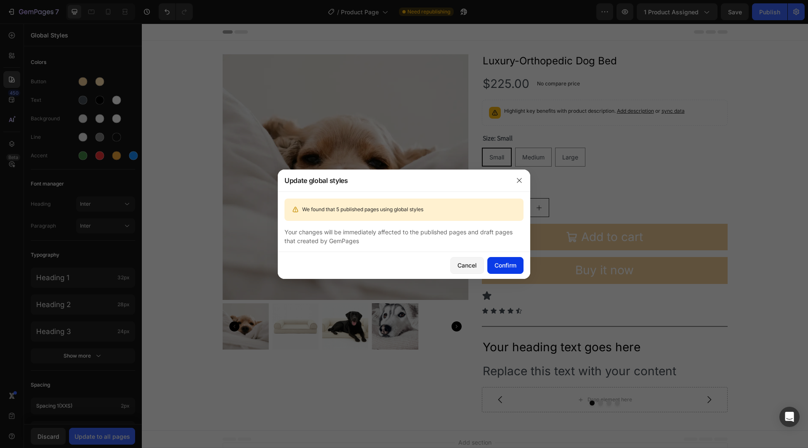
click at [510, 263] on div "Confirm" at bounding box center [505, 265] width 22 height 9
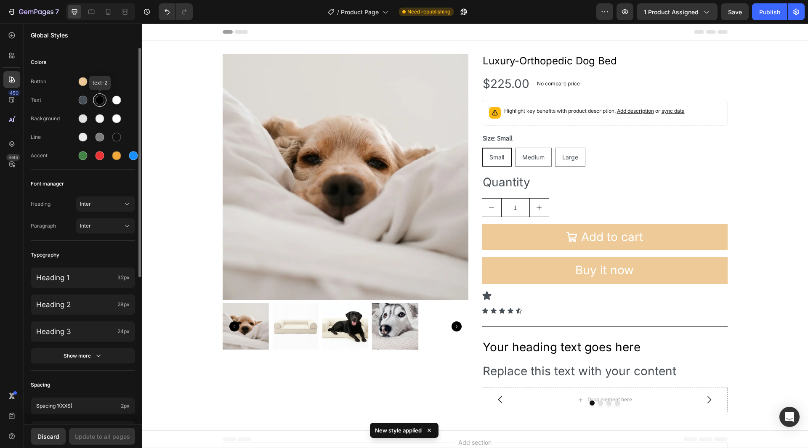
click at [102, 101] on div at bounding box center [99, 100] width 9 height 9
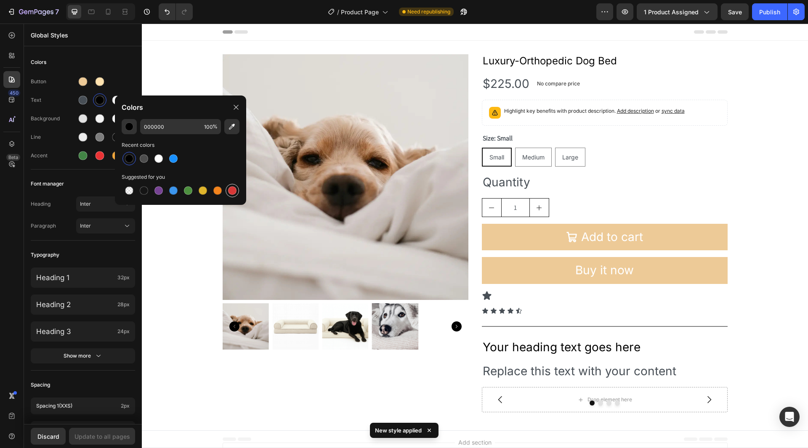
click at [233, 187] on div at bounding box center [232, 190] width 8 height 8
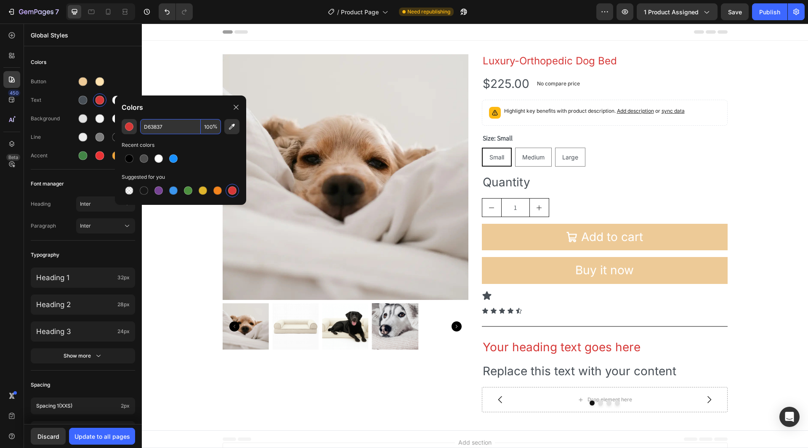
click at [178, 133] on input "D63837" at bounding box center [170, 126] width 61 height 15
paste input "#363D44"
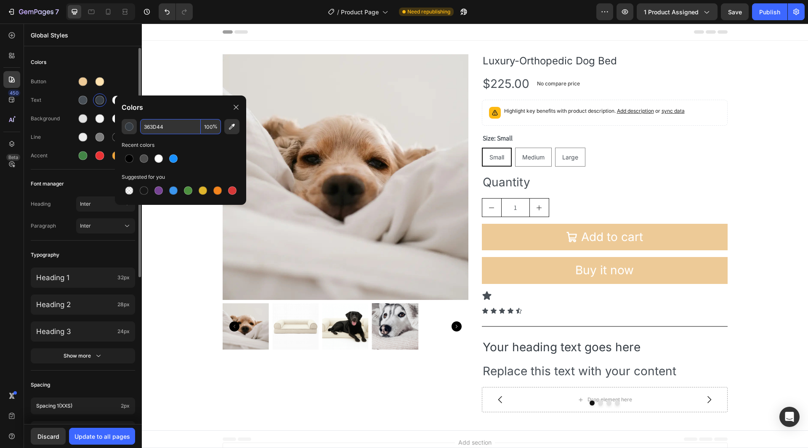
type input "363D44"
click at [124, 80] on div "Button" at bounding box center [83, 81] width 104 height 13
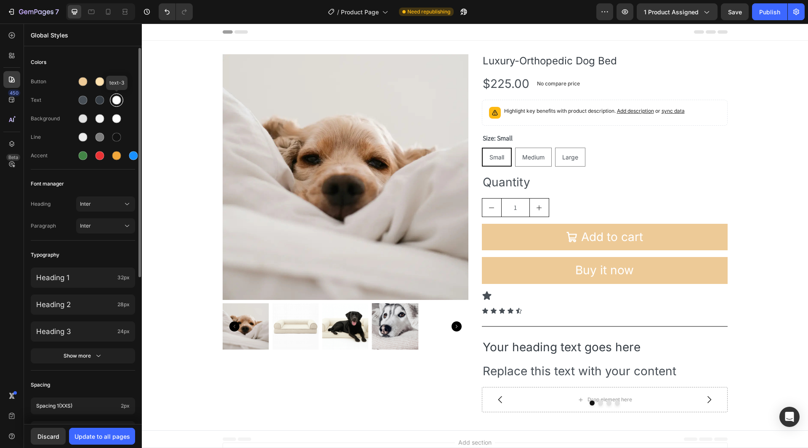
click at [120, 98] on div at bounding box center [116, 100] width 9 height 9
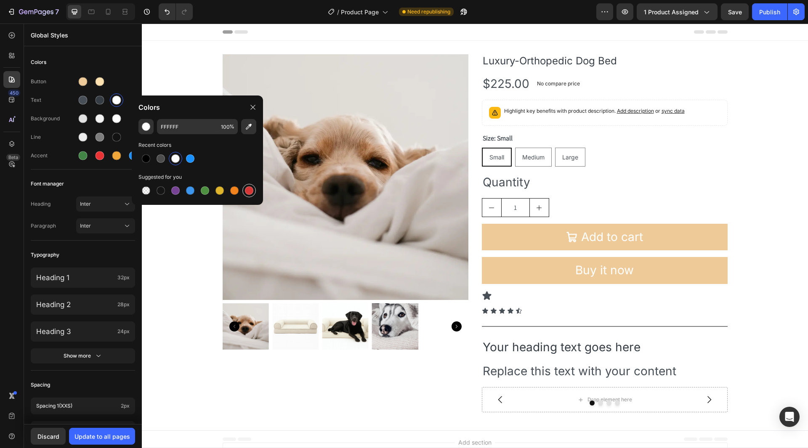
click at [248, 190] on div at bounding box center [249, 190] width 8 height 8
click at [195, 127] on input "D63837" at bounding box center [187, 126] width 61 height 15
paste input "#363D44"
type input "363D44"
click at [117, 67] on div "Colors" at bounding box center [83, 62] width 104 height 15
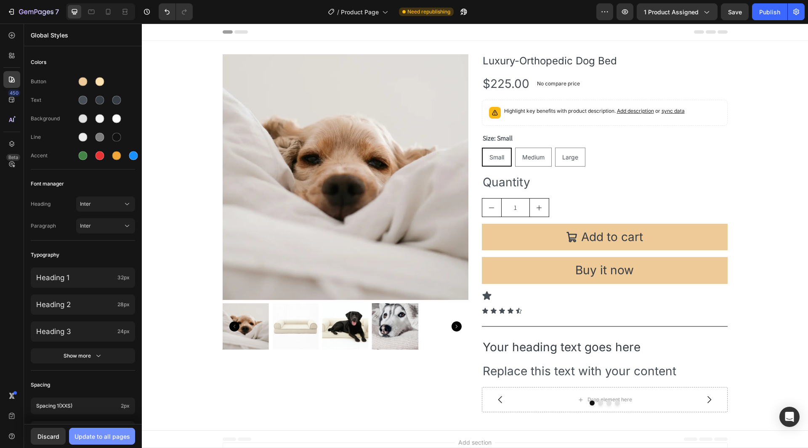
click at [115, 432] on div "Update to all pages" at bounding box center [102, 436] width 56 height 9
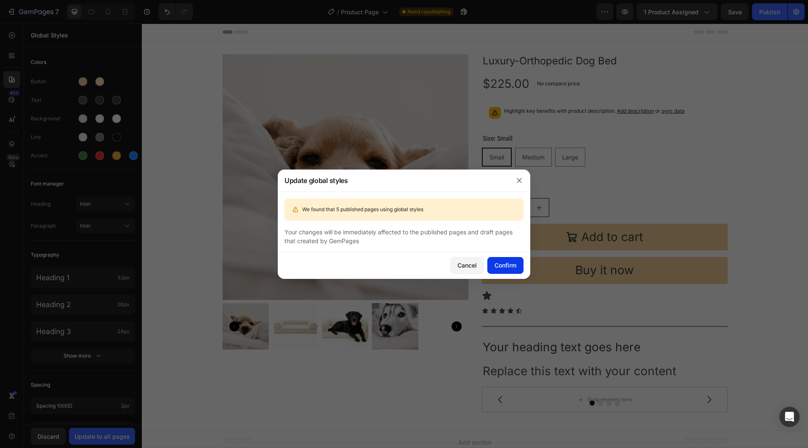
click at [490, 265] on button "Confirm" at bounding box center [505, 265] width 36 height 17
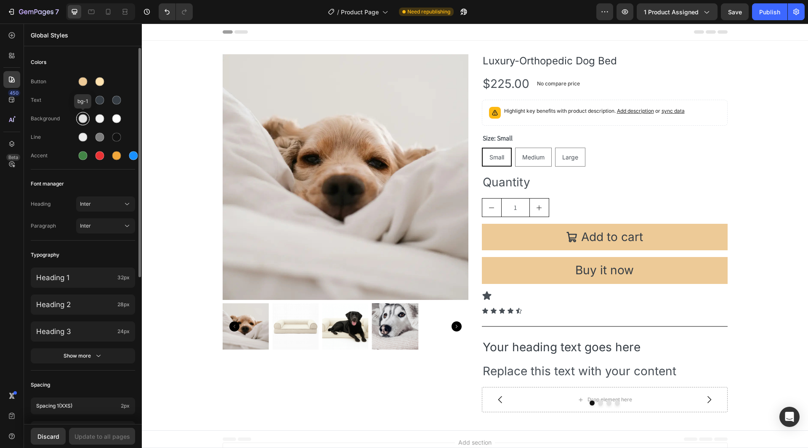
click at [81, 119] on div at bounding box center [83, 118] width 9 height 9
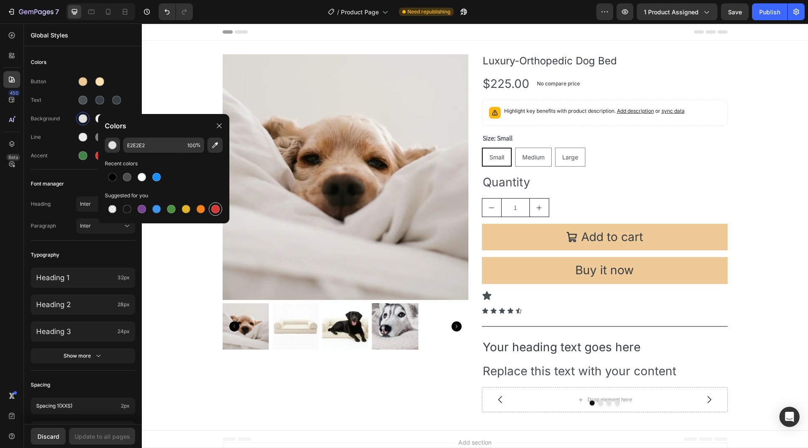
click at [213, 207] on div at bounding box center [215, 209] width 8 height 8
click at [157, 150] on input "D63837" at bounding box center [153, 145] width 61 height 15
paste input "#461513"
type input "461513"
click at [191, 146] on input "100" at bounding box center [194, 145] width 20 height 15
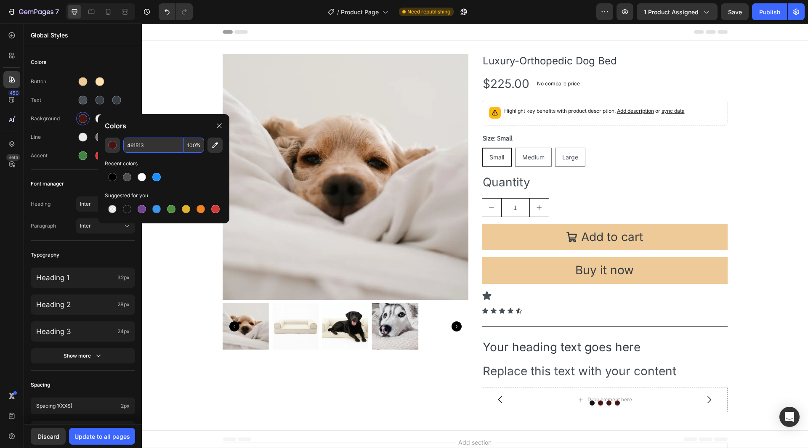
click at [192, 133] on div "Colors" at bounding box center [163, 126] width 131 height 24
click at [186, 143] on input "100" at bounding box center [194, 145] width 20 height 15
type input "20"
click at [196, 130] on div "Colors" at bounding box center [163, 126] width 131 height 24
click at [55, 135] on div "Line" at bounding box center [53, 137] width 45 height 8
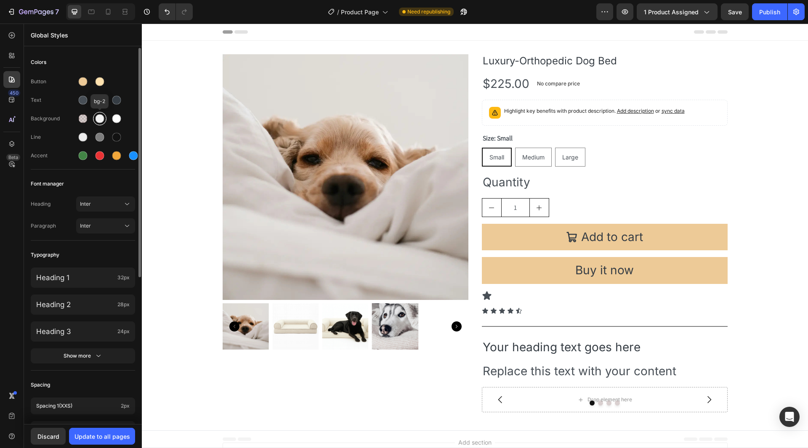
click at [106, 118] on div at bounding box center [99, 118] width 15 height 15
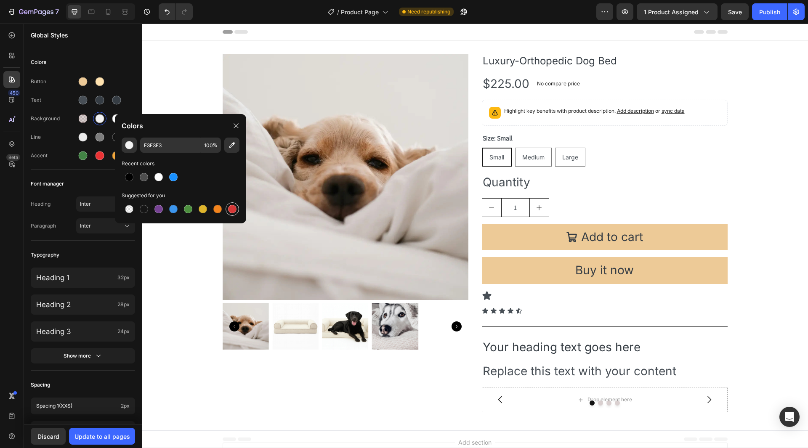
click at [233, 206] on div at bounding box center [232, 209] width 8 height 8
click at [131, 207] on div at bounding box center [129, 209] width 8 height 8
type input "000000"
type input "0"
click at [57, 127] on div "Button Text Background Line Accent" at bounding box center [83, 119] width 104 height 99
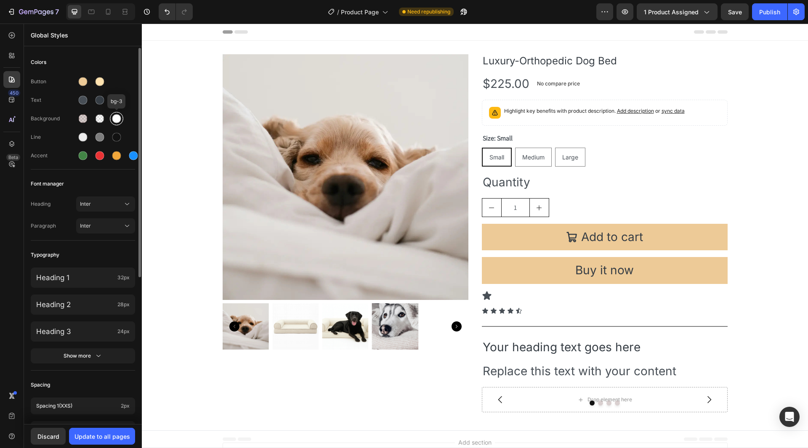
click at [114, 121] on div at bounding box center [116, 118] width 9 height 9
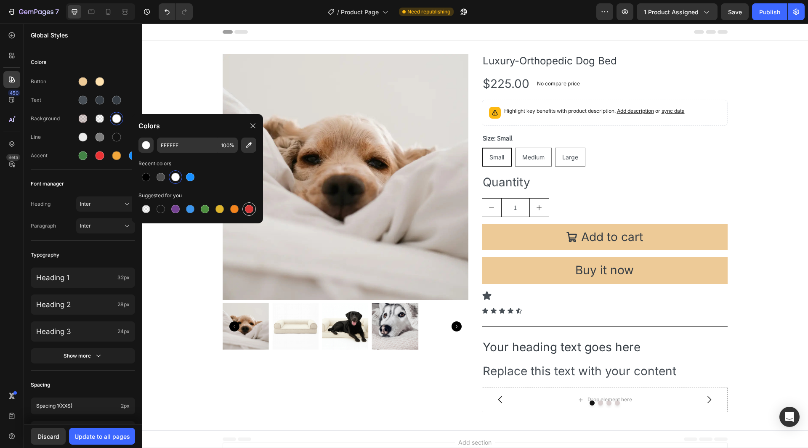
click at [250, 208] on div at bounding box center [249, 209] width 8 height 8
click at [232, 207] on div at bounding box center [234, 209] width 8 height 8
click at [209, 209] on div at bounding box center [205, 209] width 10 height 10
click at [141, 208] on div at bounding box center [146, 209] width 10 height 10
type input "000000"
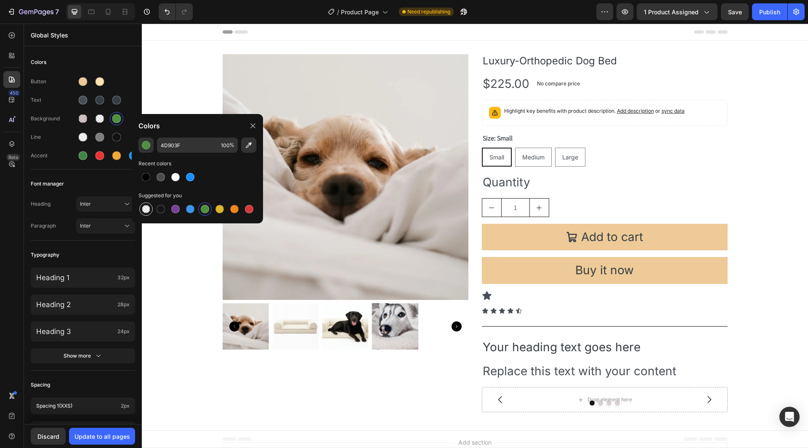
type input "0"
click at [62, 130] on div "Line" at bounding box center [83, 136] width 104 height 13
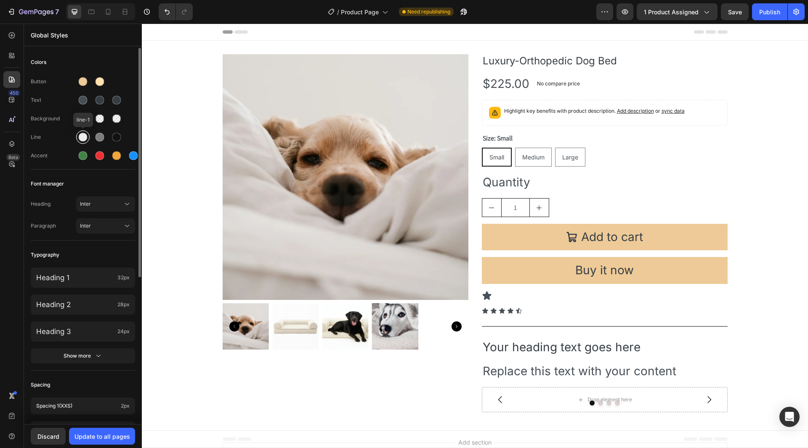
click at [82, 140] on div at bounding box center [83, 137] width 9 height 9
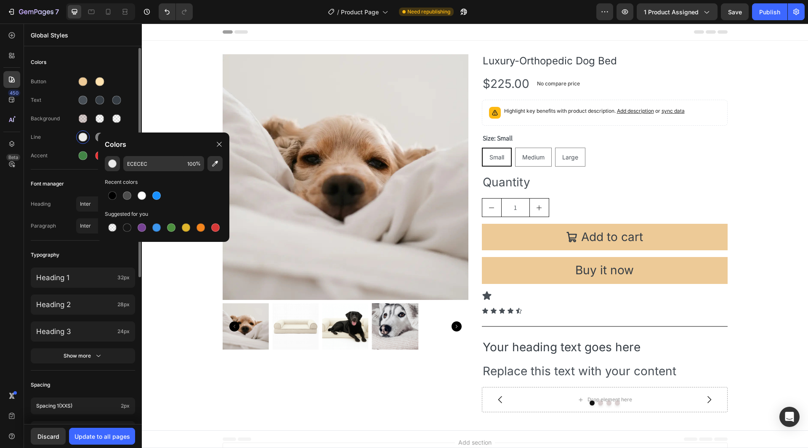
click at [58, 143] on div "Line" at bounding box center [83, 136] width 104 height 13
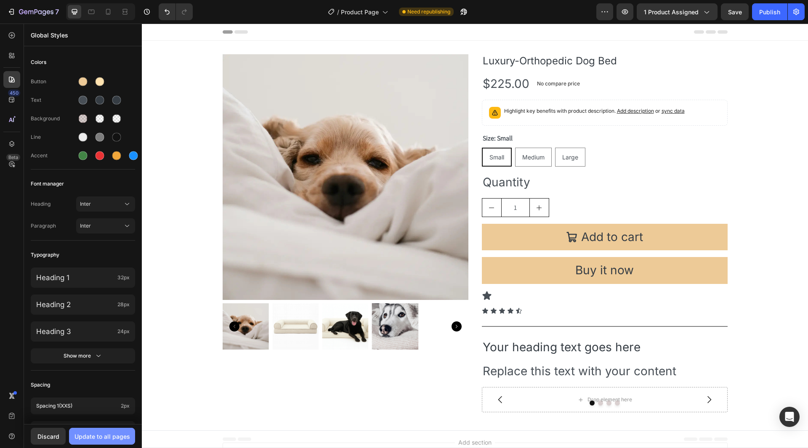
click at [98, 433] on div "Update to all pages" at bounding box center [102, 436] width 56 height 9
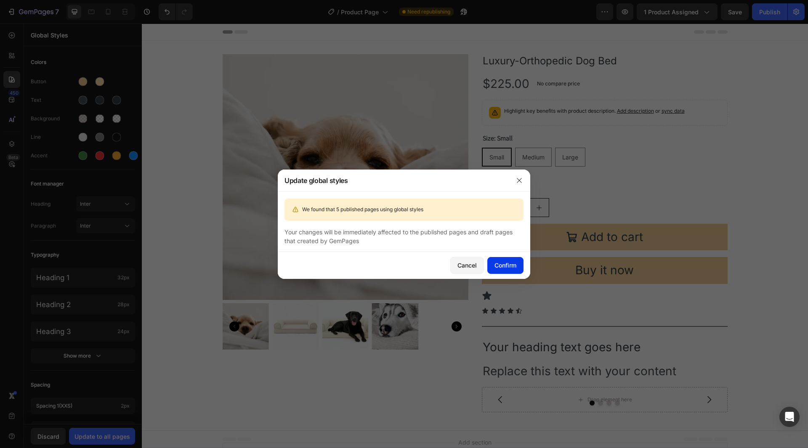
click at [506, 265] on div "Confirm" at bounding box center [505, 265] width 22 height 9
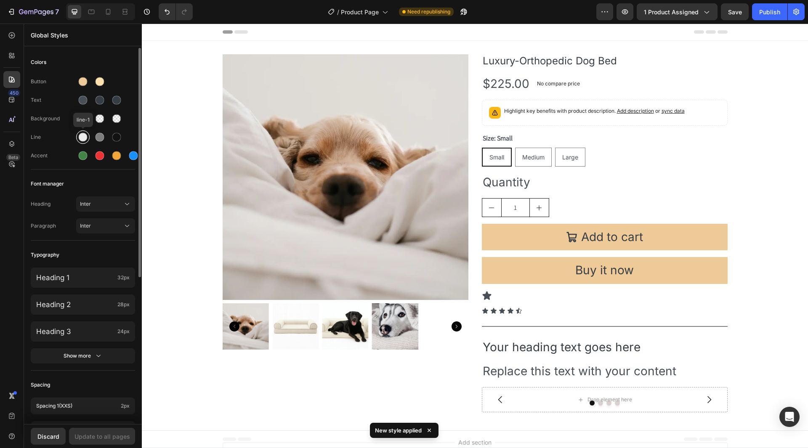
click at [81, 134] on div at bounding box center [83, 137] width 9 height 9
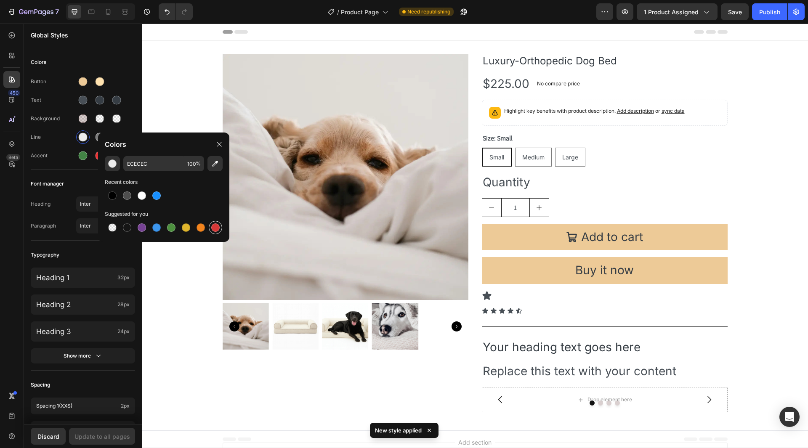
click at [217, 226] on div at bounding box center [215, 227] width 8 height 8
click at [106, 195] on div at bounding box center [112, 195] width 13 height 13
type input "000000"
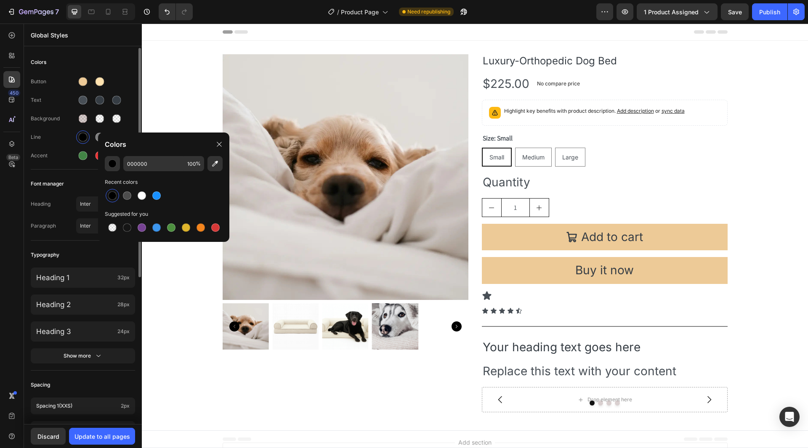
click at [59, 141] on div "Line" at bounding box center [83, 136] width 104 height 13
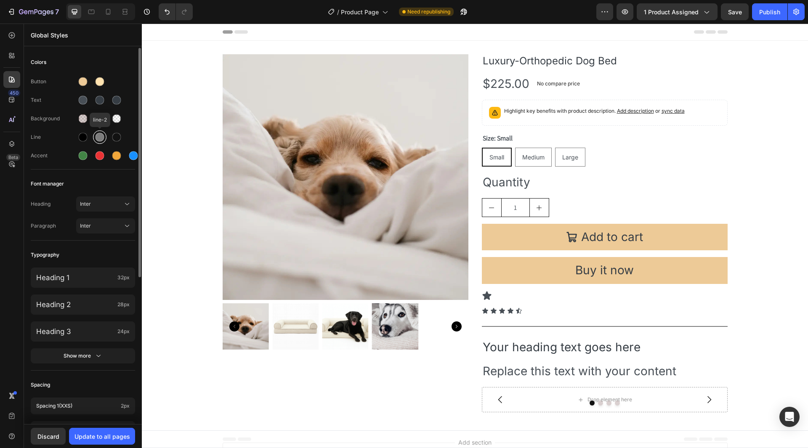
click at [97, 136] on div at bounding box center [99, 137] width 9 height 9
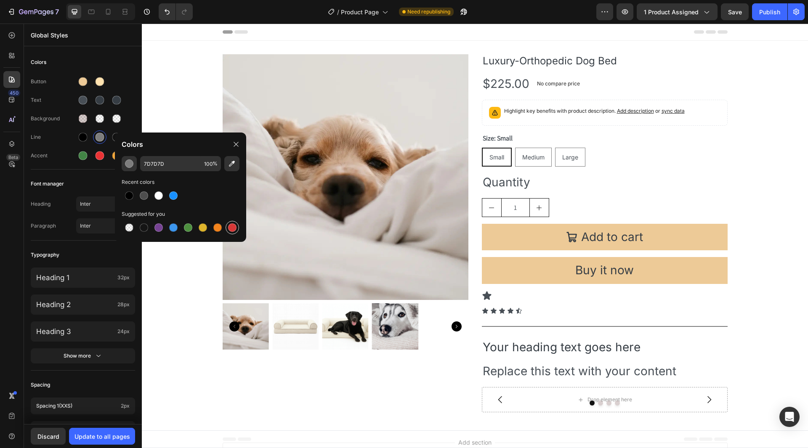
click at [233, 225] on div at bounding box center [232, 227] width 8 height 8
click at [135, 191] on div at bounding box center [128, 195] width 13 height 13
type input "000000"
click at [60, 135] on div "Line" at bounding box center [53, 137] width 45 height 8
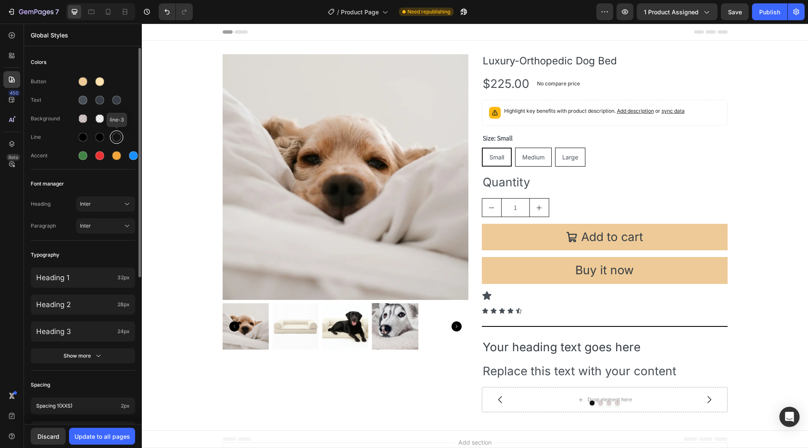
click at [113, 133] on div at bounding box center [116, 137] width 10 height 10
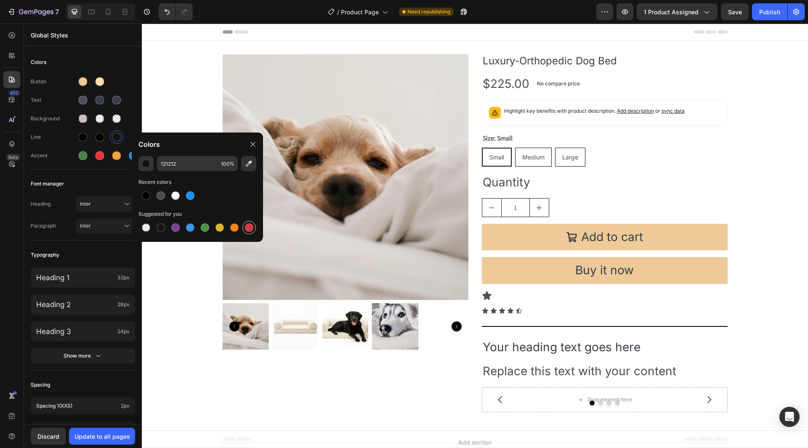
click at [242, 228] on div at bounding box center [248, 227] width 15 height 15
click at [197, 170] on input "D63837" at bounding box center [187, 163] width 61 height 15
paste input "#461513"
type input "461513"
click at [90, 169] on div "Colors Button Text Background Line Accent Font manager Heading Inter Paragraph …" at bounding box center [83, 356] width 118 height 616
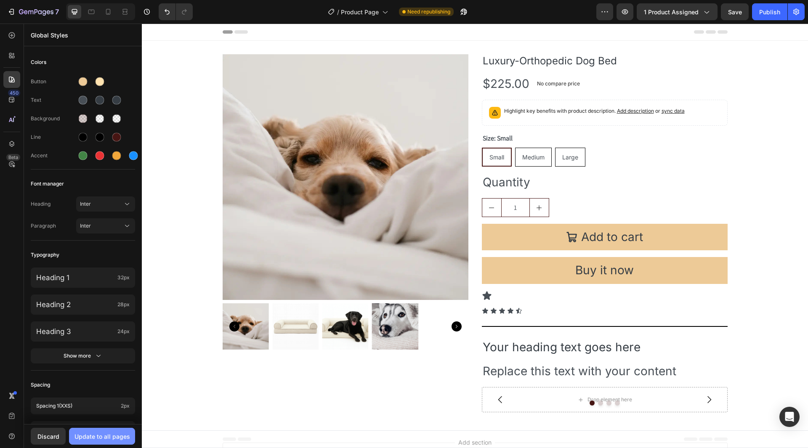
click at [107, 443] on button "Update to all pages" at bounding box center [102, 436] width 66 height 17
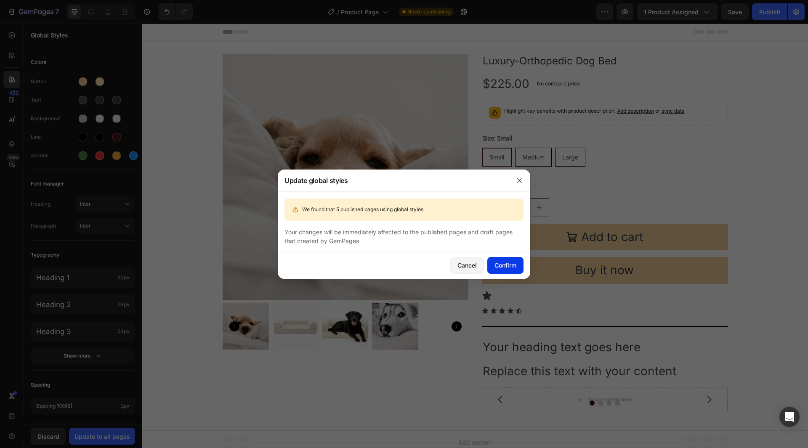
click at [502, 258] on button "Confirm" at bounding box center [505, 265] width 36 height 17
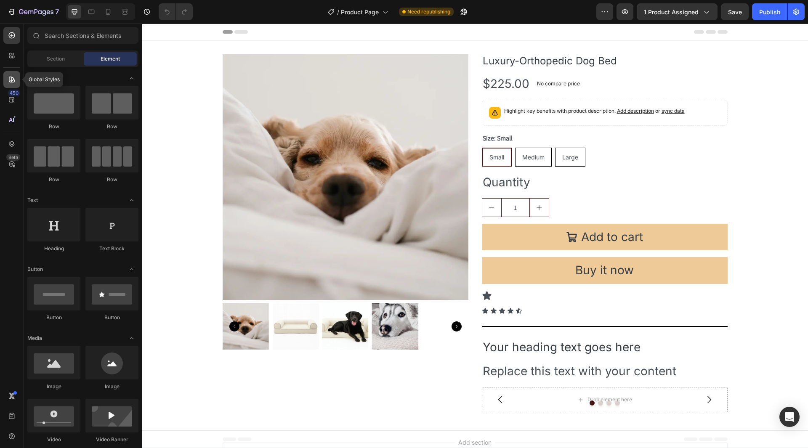
click at [12, 83] on icon at bounding box center [12, 79] width 8 height 8
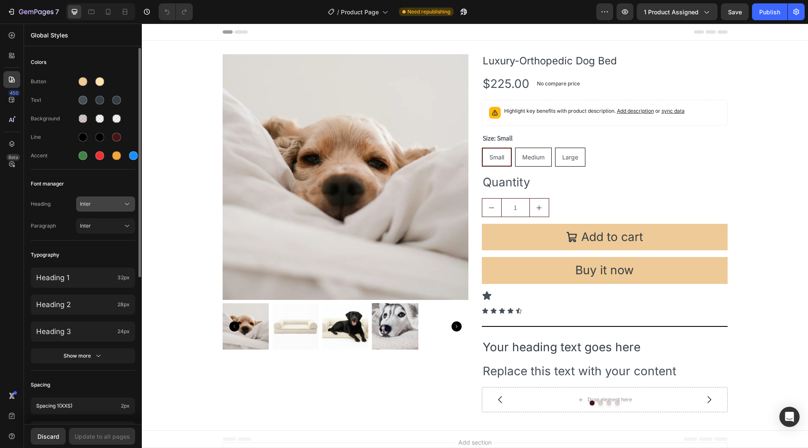
click at [108, 204] on span "Inter" at bounding box center [101, 204] width 43 height 8
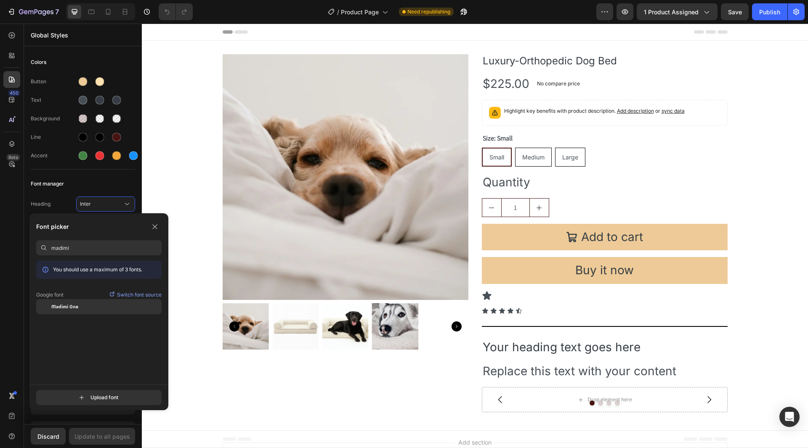
type input "madimi"
click at [70, 305] on span "Madimi One" at bounding box center [64, 307] width 27 height 8
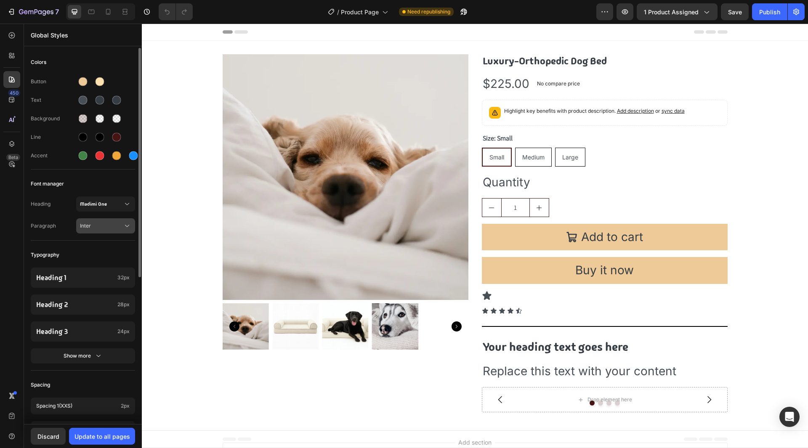
click at [98, 225] on span "Inter" at bounding box center [101, 226] width 43 height 8
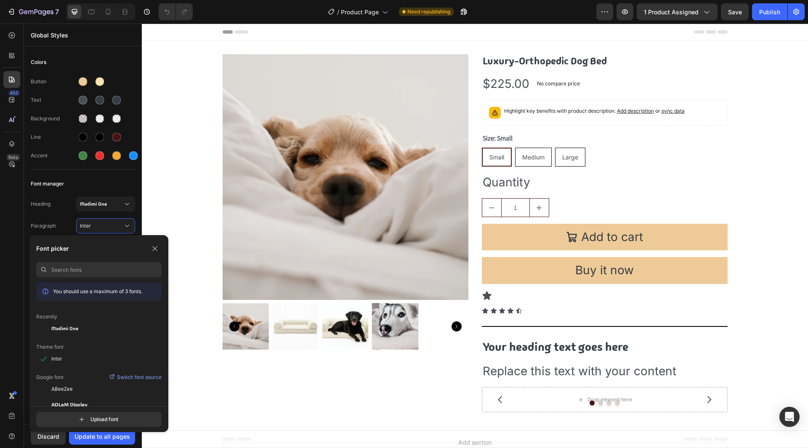
click at [103, 271] on input at bounding box center [106, 269] width 110 height 15
type input "[DEMOGRAPHIC_DATA]"
click at [104, 324] on div "Nunito" at bounding box center [98, 328] width 125 height 15
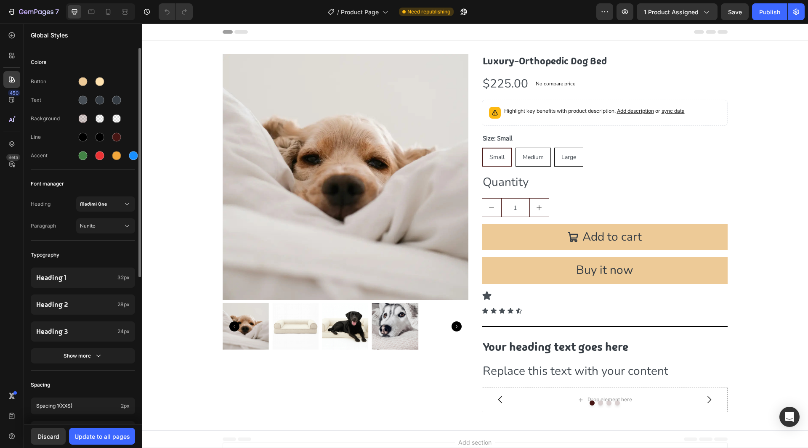
click at [89, 244] on div "Colors Button Text Background Line Accent Font manager Heading Madimi One Parag…" at bounding box center [83, 356] width 118 height 616
drag, startPoint x: 115, startPoint y: 423, endPoint x: 114, endPoint y: 427, distance: 4.4
click at [115, 424] on div "Global Styles Colors Button Text Background Line Accent Font manager Heading Ma…" at bounding box center [83, 236] width 118 height 424
click at [114, 427] on div "Discard Update to all pages" at bounding box center [83, 436] width 118 height 24
click at [117, 432] on div "Update to all pages" at bounding box center [102, 436] width 56 height 9
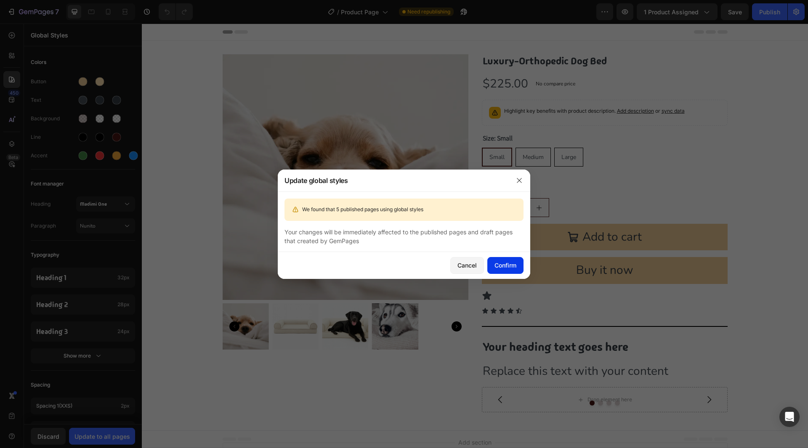
click at [509, 263] on div "Confirm" at bounding box center [505, 265] width 22 height 9
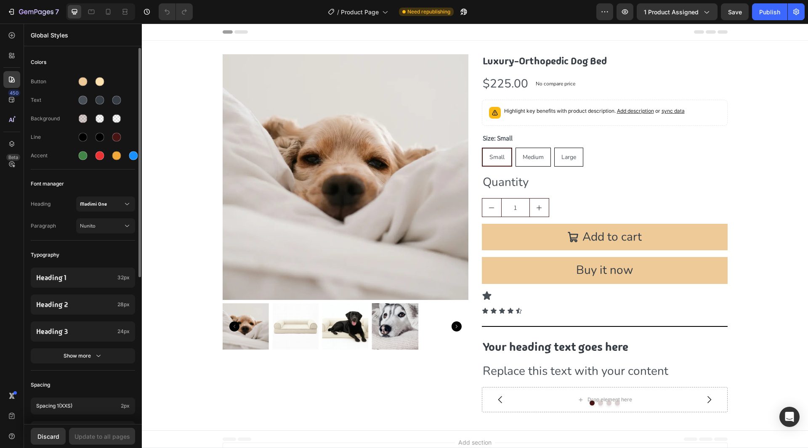
click at [86, 365] on div "Heading 1 32px Heading 2 28px Heading 3 24px Show more" at bounding box center [83, 316] width 104 height 108
click at [89, 356] on div "Show more" at bounding box center [83, 356] width 39 height 8
drag, startPoint x: 75, startPoint y: 268, endPoint x: 79, endPoint y: 265, distance: 4.3
click at [75, 268] on div "Heading 1 32px" at bounding box center [83, 278] width 104 height 20
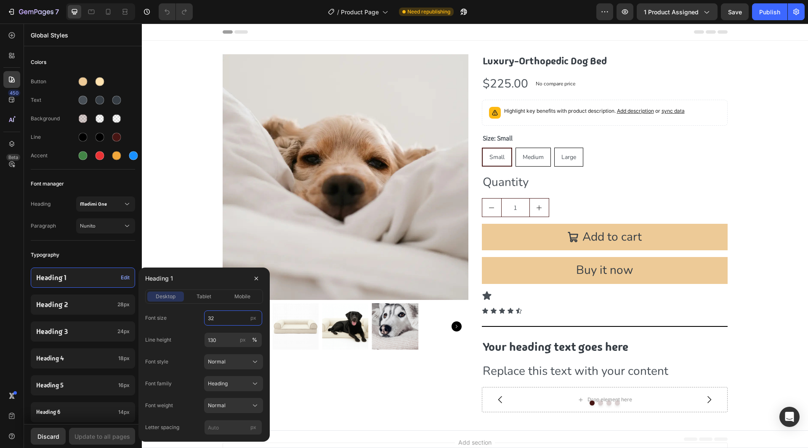
click at [215, 313] on input "32" at bounding box center [233, 317] width 58 height 15
type input "68"
click at [213, 299] on div "tablet" at bounding box center [204, 297] width 37 height 8
click at [218, 317] on input "26" at bounding box center [233, 317] width 58 height 15
type input "68"
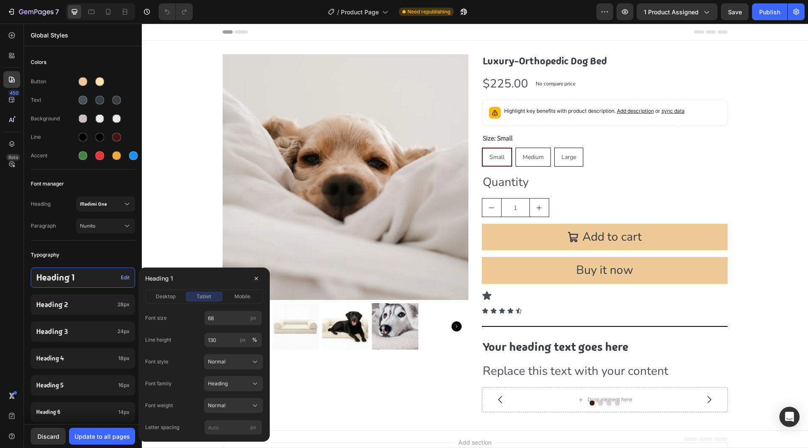
click at [183, 315] on div "Font size 68 px" at bounding box center [204, 317] width 118 height 15
click at [178, 300] on div "desktop" at bounding box center [165, 297] width 37 height 8
click at [226, 342] on input "130" at bounding box center [233, 339] width 58 height 15
type input "120"
click at [201, 347] on div "Line height 120 px %" at bounding box center [204, 339] width 118 height 15
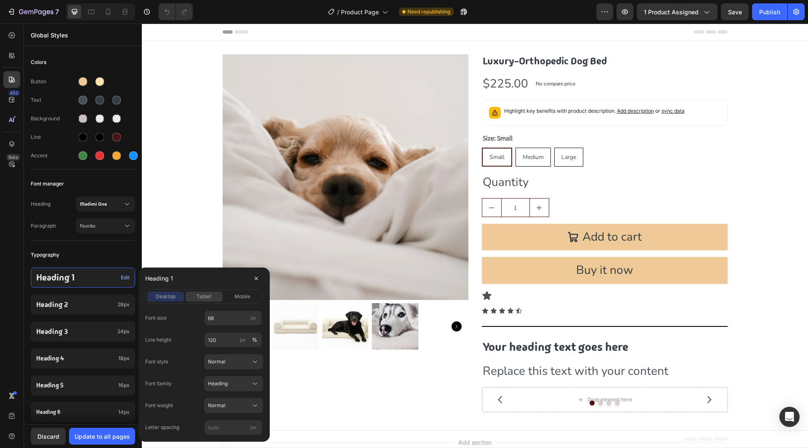
drag, startPoint x: 212, startPoint y: 300, endPoint x: 222, endPoint y: 301, distance: 10.2
click at [212, 300] on div "tablet" at bounding box center [204, 297] width 37 height 8
click at [239, 298] on span "mobile" at bounding box center [242, 297] width 16 height 8
click at [173, 298] on span "desktop" at bounding box center [166, 297] width 20 height 8
click at [224, 428] on input "px" at bounding box center [233, 427] width 58 height 15
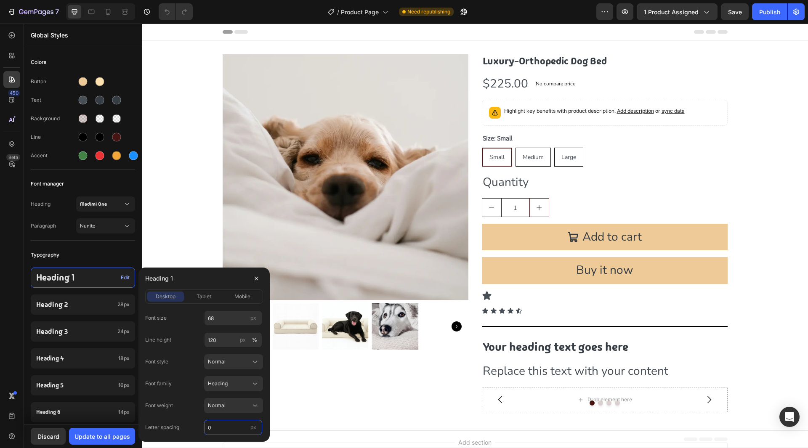
type input "0"
click at [193, 419] on div "Font size 68 px Line height 120 px % Font style Normal Font family Heading Font…" at bounding box center [204, 372] width 118 height 125
click at [178, 399] on div "Font weight Normal" at bounding box center [204, 405] width 118 height 15
click at [105, 261] on div "Typography" at bounding box center [83, 254] width 104 height 15
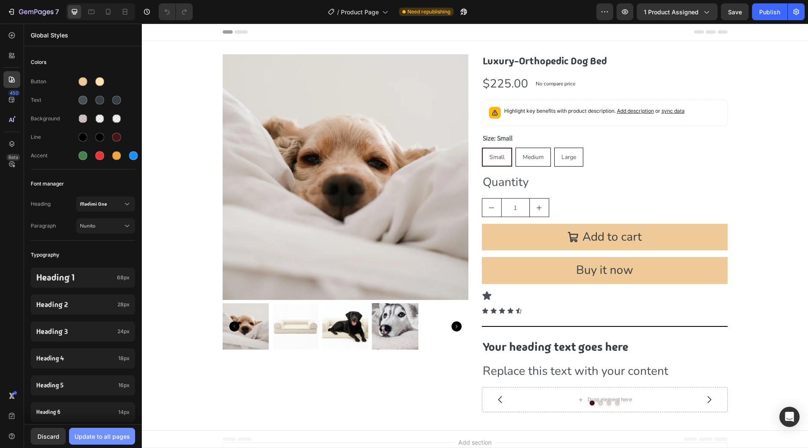
click at [111, 438] on div "Update to all pages" at bounding box center [102, 436] width 56 height 9
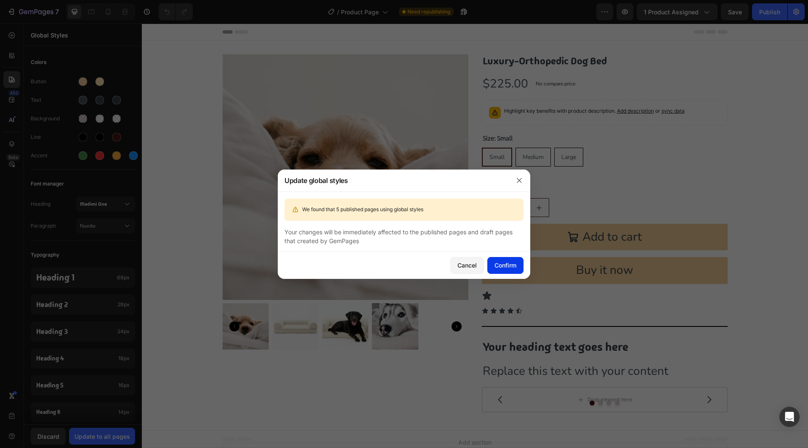
click at [501, 269] on div "Confirm" at bounding box center [505, 265] width 22 height 9
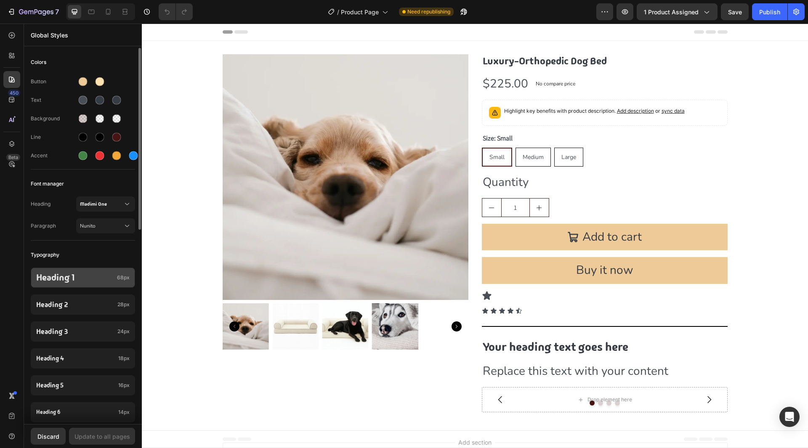
click at [106, 274] on p "Heading 1" at bounding box center [74, 277] width 77 height 11
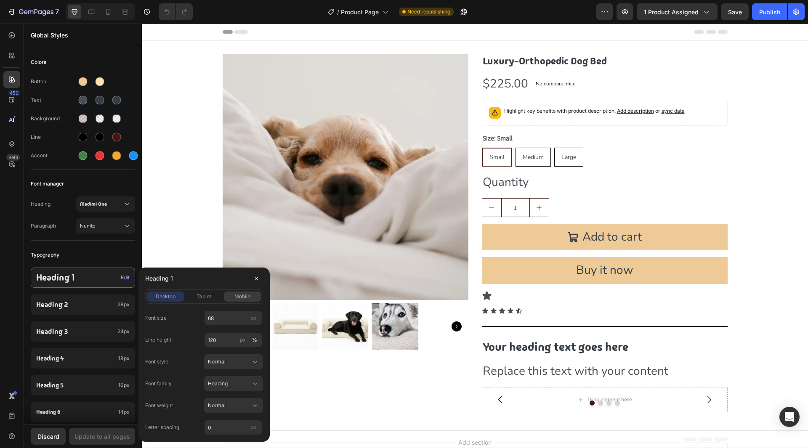
click at [230, 292] on button "mobile" at bounding box center [242, 297] width 37 height 10
click at [227, 324] on input "24" at bounding box center [233, 317] width 58 height 15
type input "30"
click at [188, 321] on div "Font size 30 px" at bounding box center [204, 317] width 118 height 15
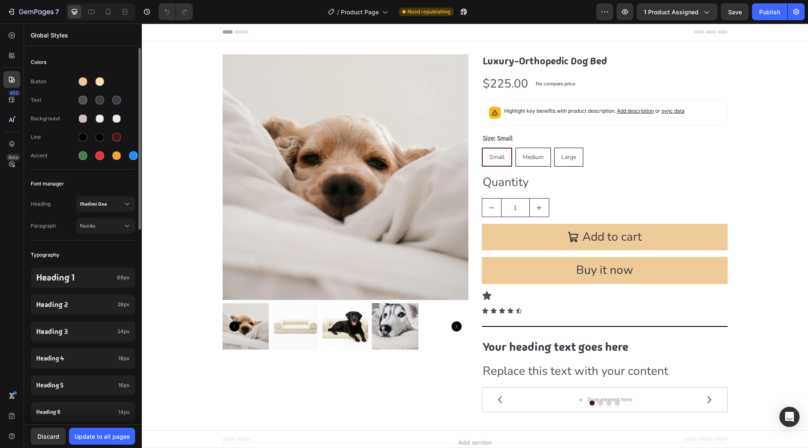
click at [115, 255] on div "Typography" at bounding box center [83, 254] width 104 height 15
click at [101, 279] on p "Heading 1" at bounding box center [74, 277] width 77 height 11
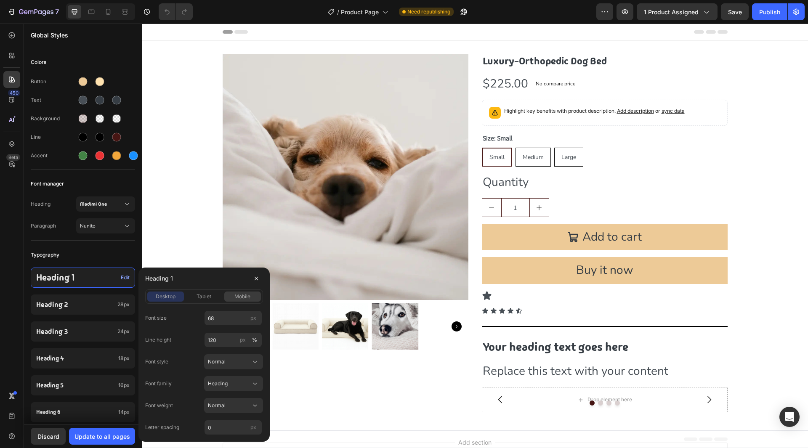
click at [233, 292] on button "mobile" at bounding box center [242, 297] width 37 height 10
click at [148, 295] on div "desktop" at bounding box center [165, 297] width 37 height 8
click at [99, 429] on div "Heading 2 28px" at bounding box center [83, 439] width 104 height 20
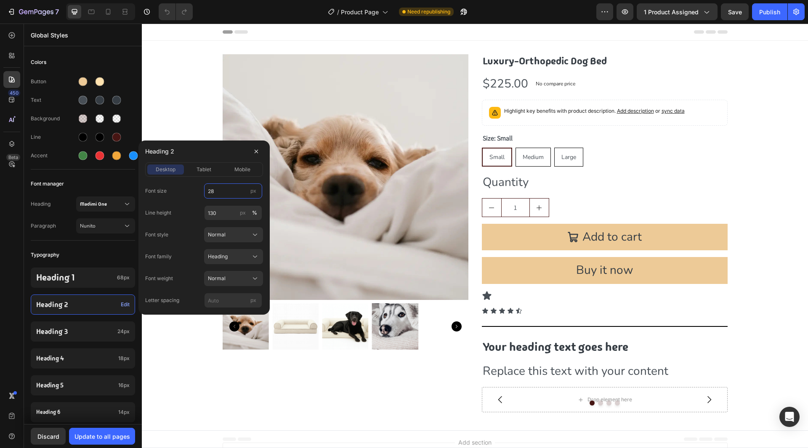
click at [237, 189] on input "28" at bounding box center [233, 190] width 58 height 15
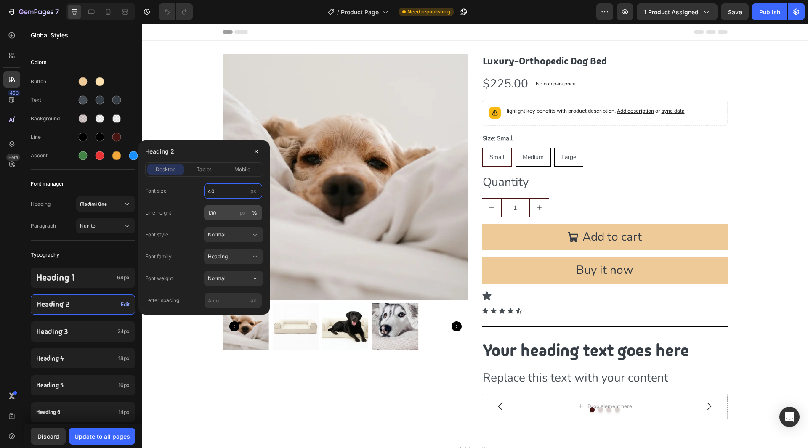
type input "40"
click at [214, 219] on input "130" at bounding box center [233, 212] width 58 height 15
type input "120"
click at [192, 228] on div "Font style Normal" at bounding box center [204, 234] width 118 height 15
click at [215, 297] on input "px" at bounding box center [233, 300] width 58 height 15
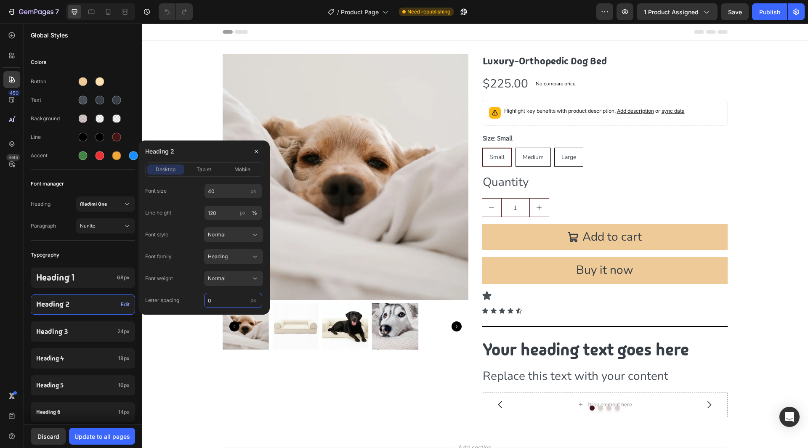
type input "0"
click at [187, 248] on div "Font size 40 px Line height 120 px % Font style Normal Font family Heading Font…" at bounding box center [204, 245] width 118 height 125
click at [202, 170] on span "tablet" at bounding box center [203, 170] width 15 height 8
click at [214, 187] on input "22" at bounding box center [233, 190] width 58 height 15
type input "40"
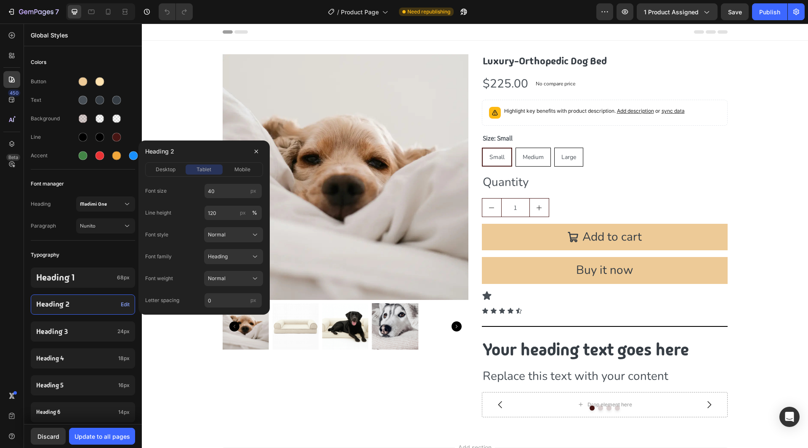
click at [196, 211] on div "Line height 120 px %" at bounding box center [204, 212] width 118 height 15
click at [230, 170] on div "mobile" at bounding box center [242, 170] width 37 height 8
click at [219, 193] on input "21" at bounding box center [233, 190] width 58 height 15
click at [220, 197] on input "21" at bounding box center [233, 190] width 58 height 15
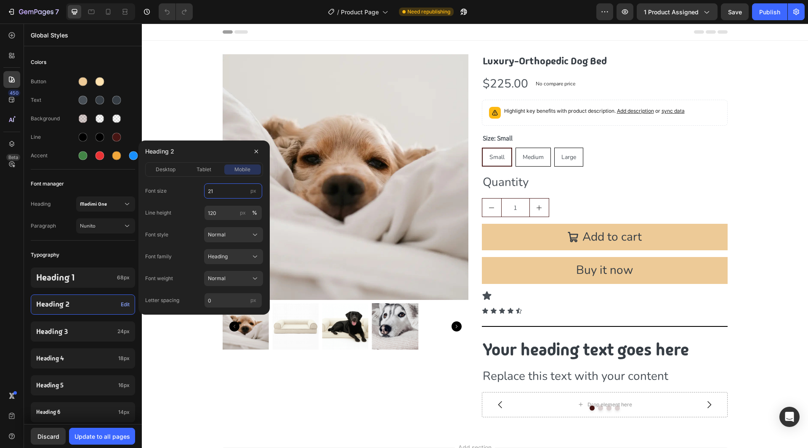
click at [220, 197] on input "21" at bounding box center [233, 190] width 58 height 15
type input "30"
click at [176, 225] on div "Font size 30 px Line height 120 px % Font style Normal Font family Heading Font…" at bounding box center [204, 245] width 118 height 125
click at [104, 248] on div "Typography" at bounding box center [83, 254] width 104 height 15
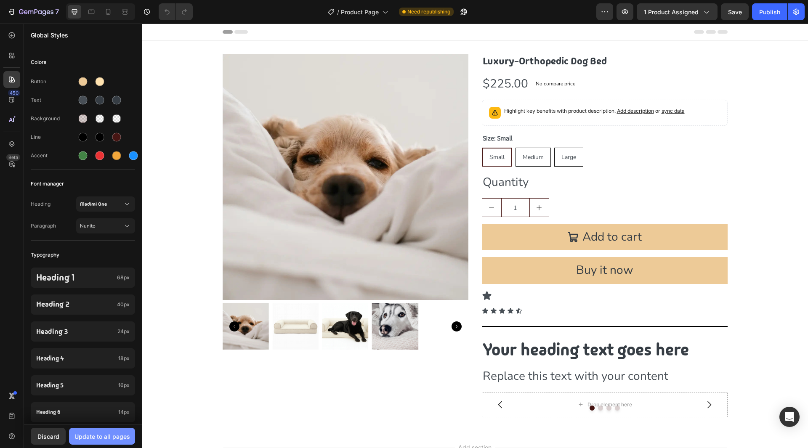
click at [123, 440] on div "Update to all pages" at bounding box center [102, 436] width 56 height 9
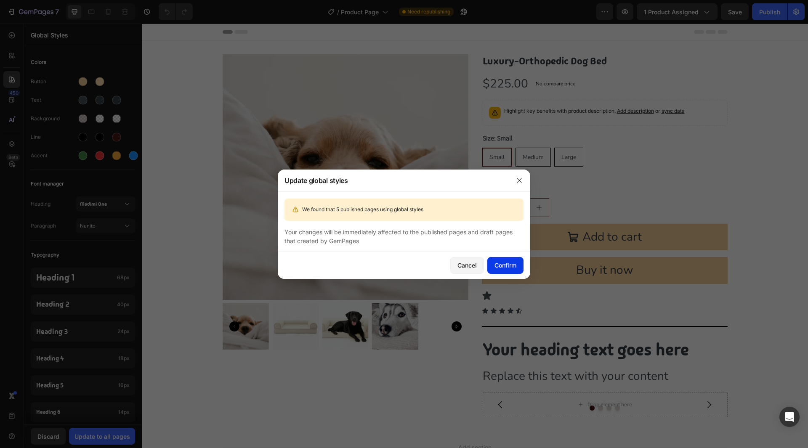
click at [504, 262] on div "Confirm" at bounding box center [505, 265] width 22 height 9
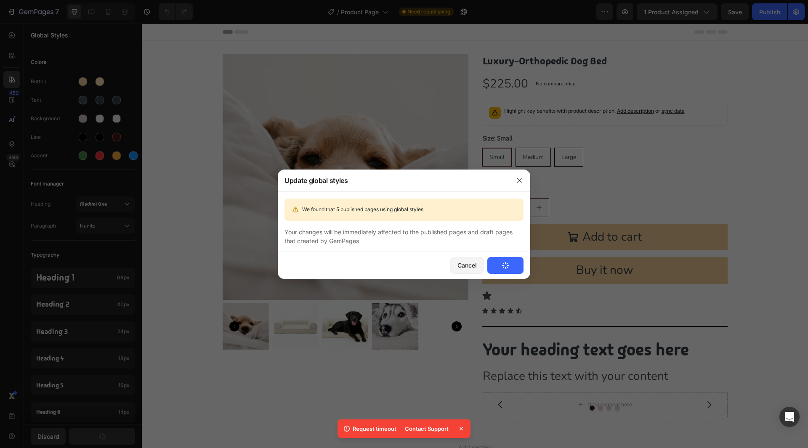
click at [511, 261] on button "Confirm" at bounding box center [505, 265] width 36 height 17
click at [524, 177] on button "button" at bounding box center [518, 180] width 13 height 13
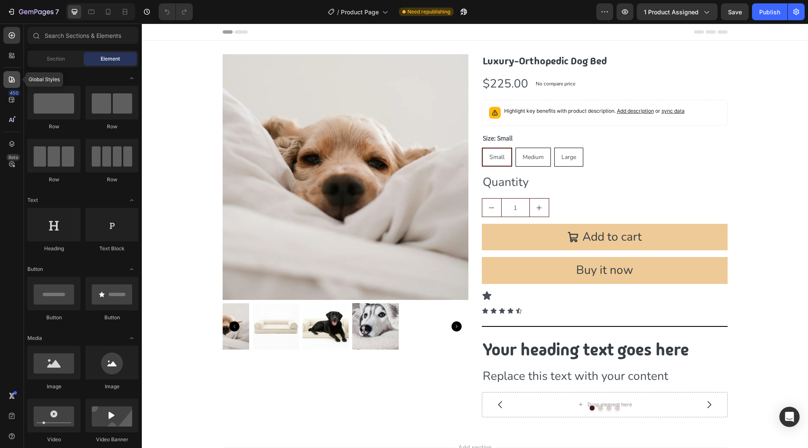
click at [11, 84] on div at bounding box center [11, 79] width 17 height 17
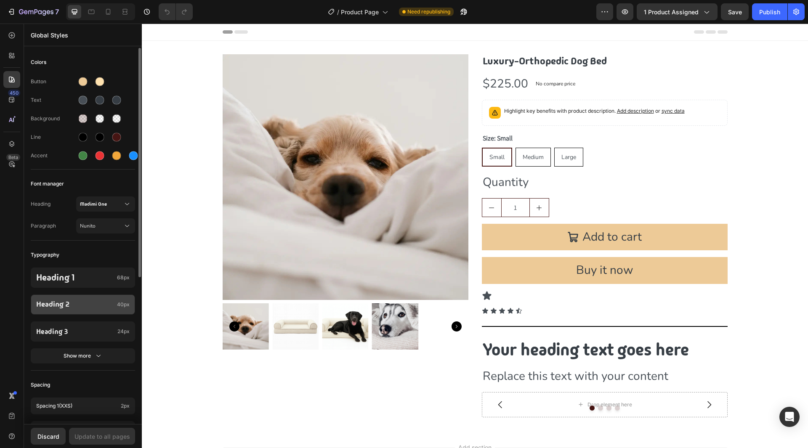
scroll to position [42, 0]
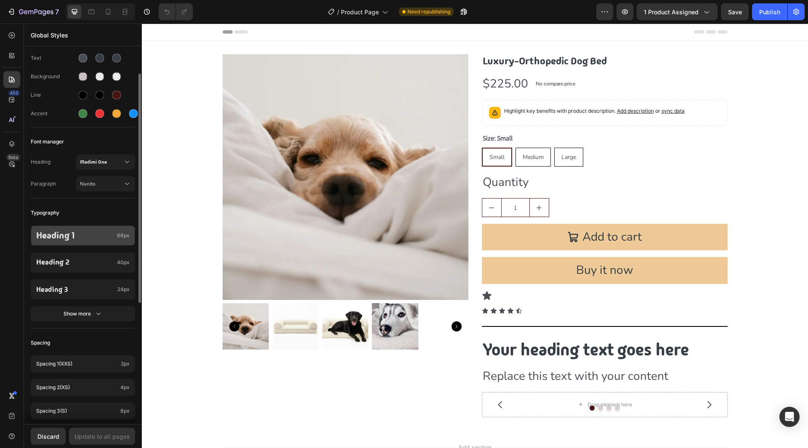
click at [112, 239] on p "Heading 1" at bounding box center [74, 235] width 77 height 11
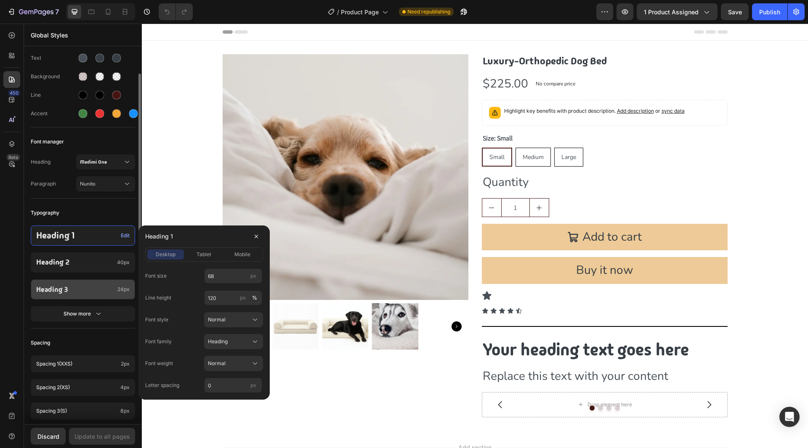
click at [103, 289] on p "Heading 3" at bounding box center [75, 289] width 78 height 8
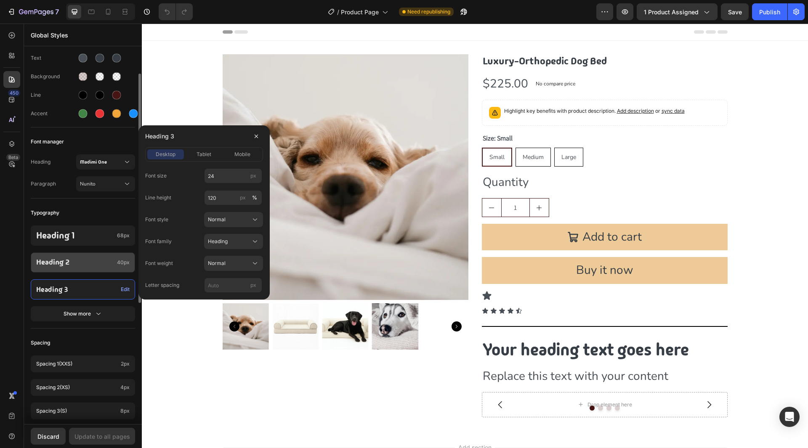
click at [89, 260] on p "Heading 2" at bounding box center [74, 262] width 77 height 9
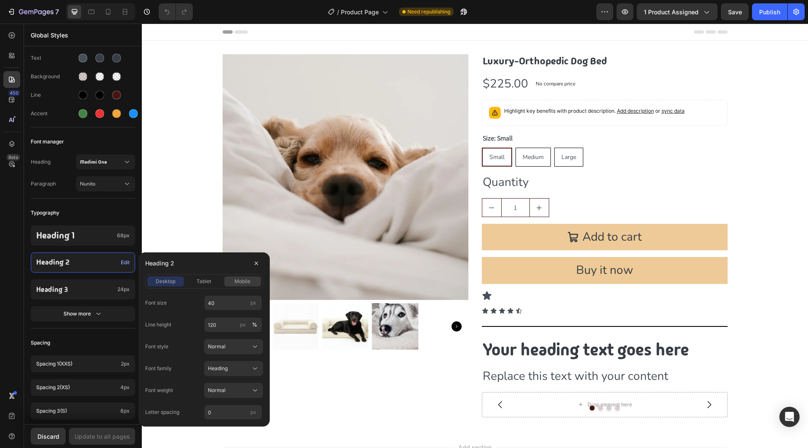
click at [235, 278] on span "mobile" at bounding box center [242, 282] width 16 height 8
drag, startPoint x: 207, startPoint y: 284, endPoint x: 203, endPoint y: 285, distance: 4.2
click at [207, 284] on span "tablet" at bounding box center [203, 282] width 15 height 8
click at [173, 284] on span "desktop" at bounding box center [166, 282] width 20 height 8
click at [241, 288] on div "desktop tablet mobile" at bounding box center [204, 281] width 118 height 14
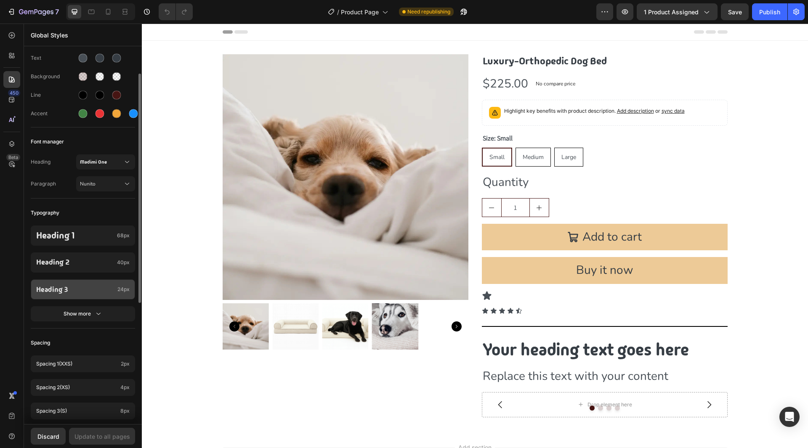
click at [85, 282] on div "Heading 3 24px" at bounding box center [83, 289] width 104 height 20
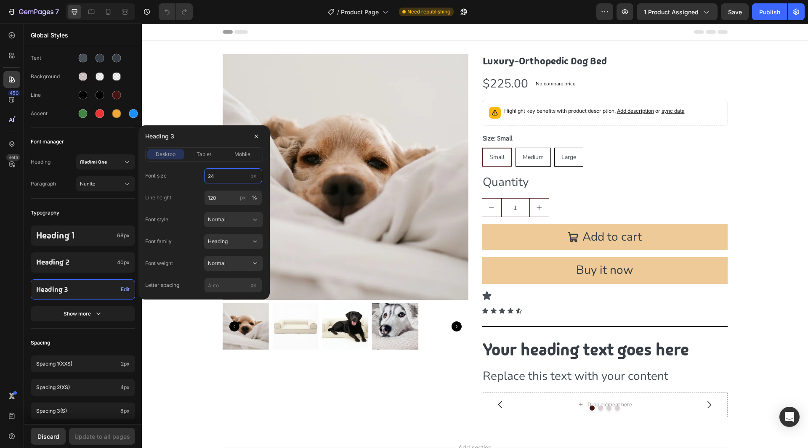
click at [218, 181] on input "24" at bounding box center [233, 175] width 58 height 15
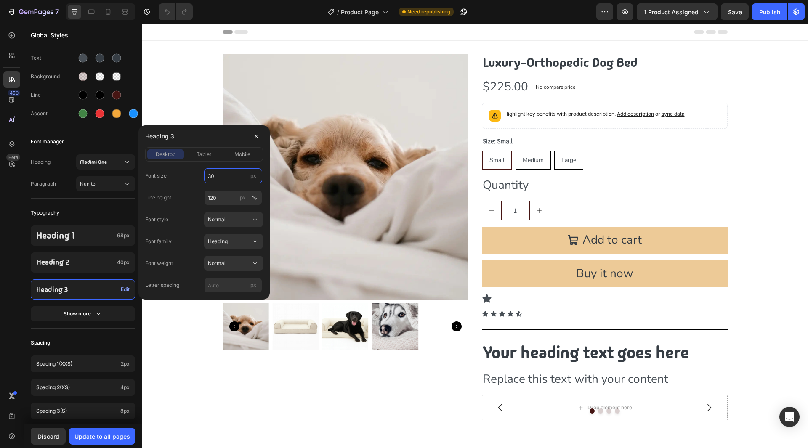
type input "30"
click at [189, 191] on div "Line height 120 px %" at bounding box center [204, 197] width 118 height 15
click at [201, 150] on button "tablet" at bounding box center [204, 154] width 37 height 10
click at [239, 153] on span "mobile" at bounding box center [242, 155] width 16 height 8
click at [174, 154] on span "desktop" at bounding box center [166, 155] width 20 height 8
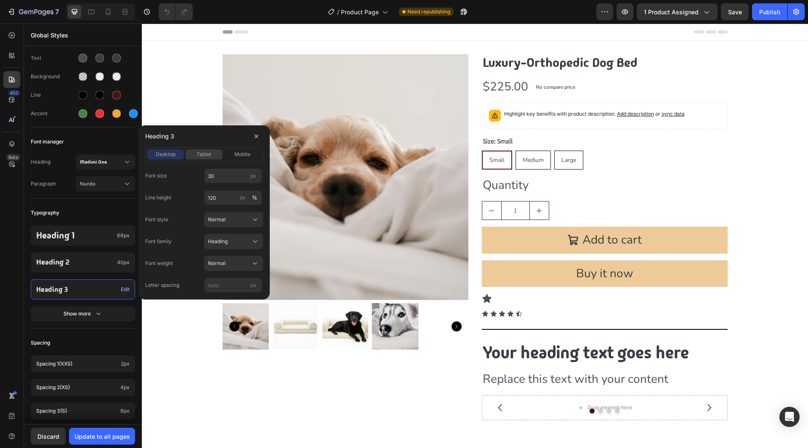
click at [213, 156] on div "tablet" at bounding box center [204, 155] width 37 height 8
click at [218, 176] on input "19" at bounding box center [233, 175] width 58 height 15
type input "30"
drag, startPoint x: 197, startPoint y: 191, endPoint x: 193, endPoint y: 186, distance: 6.9
click at [196, 191] on div "Line height 120 px %" at bounding box center [204, 197] width 118 height 15
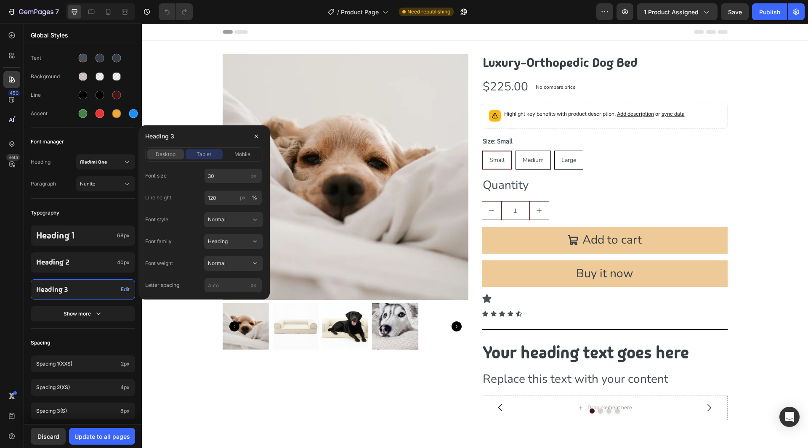
click at [170, 154] on span "desktop" at bounding box center [166, 155] width 20 height 8
click at [222, 278] on input "px" at bounding box center [233, 285] width 58 height 15
type input "0"
click at [193, 248] on div "Font family Heading" at bounding box center [204, 241] width 118 height 15
click at [209, 147] on div "Heading 3" at bounding box center [204, 136] width 118 height 22
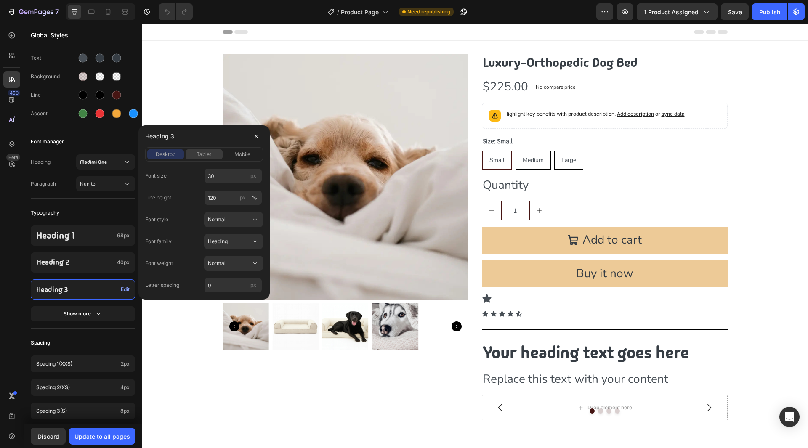
click at [210, 151] on div "desktop tablet mobile" at bounding box center [204, 154] width 118 height 14
click at [210, 156] on span "tablet" at bounding box center [203, 155] width 15 height 8
click at [231, 155] on div "mobile" at bounding box center [242, 155] width 37 height 8
click at [223, 180] on input "18" at bounding box center [233, 175] width 58 height 15
type input "24"
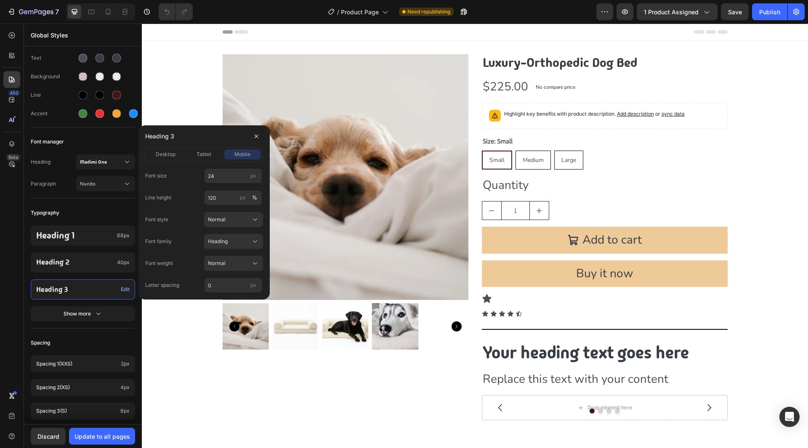
click at [183, 190] on div "Line height 120 px %" at bounding box center [204, 197] width 118 height 15
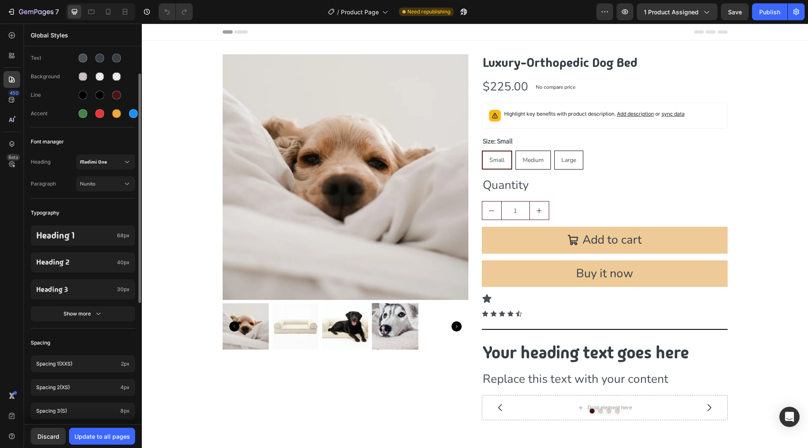
click at [106, 216] on div "Typography" at bounding box center [83, 212] width 104 height 15
click at [99, 309] on button "Show more" at bounding box center [83, 313] width 104 height 15
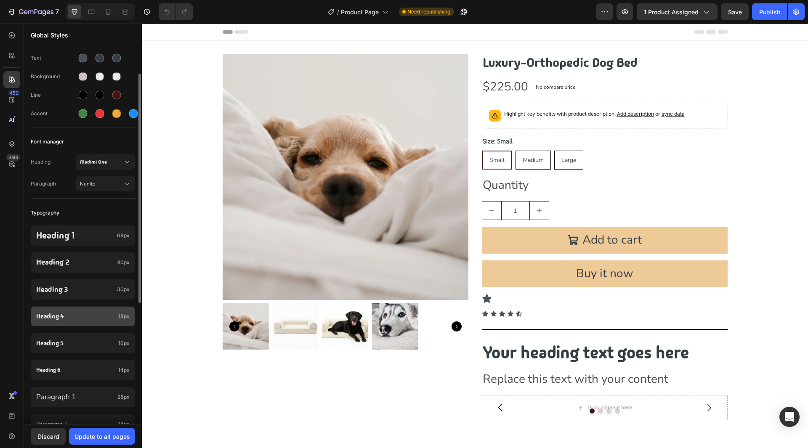
click at [69, 321] on div "Heading 4 18px" at bounding box center [83, 316] width 104 height 20
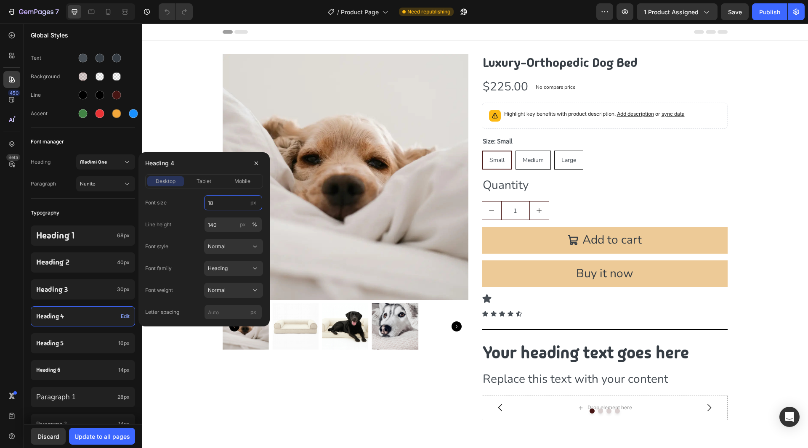
click at [220, 210] on input "18" at bounding box center [233, 202] width 58 height 15
type input "24"
click at [185, 205] on div "Font size 24 px" at bounding box center [204, 202] width 118 height 15
click at [223, 221] on input "140" at bounding box center [233, 224] width 58 height 15
type input "120"
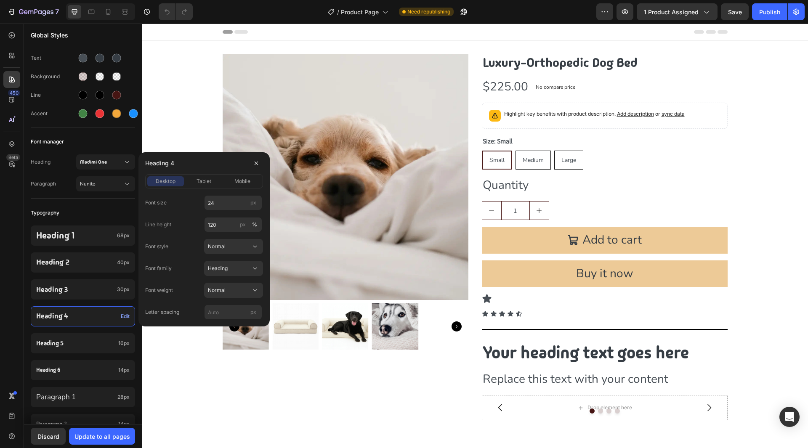
click at [188, 226] on div "Line height 120 px %" at bounding box center [204, 224] width 118 height 15
click at [214, 323] on div "Heading 4 desktop tablet mobile Font size 24 px Line height 120 px % Font style…" at bounding box center [203, 239] width 131 height 174
click at [213, 315] on input "px" at bounding box center [233, 312] width 58 height 15
type input "0"
click at [174, 282] on div "Font size 24 px Line height 120 px % Font style Normal Font family Heading Font…" at bounding box center [204, 257] width 118 height 125
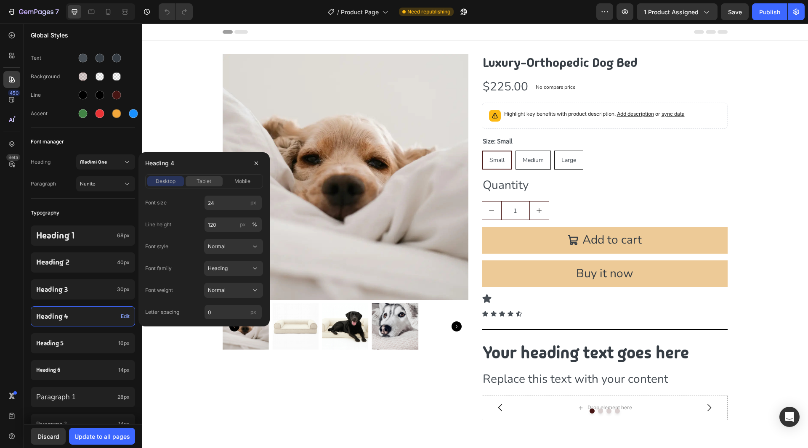
drag, startPoint x: 201, startPoint y: 178, endPoint x: 206, endPoint y: 180, distance: 5.6
click at [201, 178] on span "tablet" at bounding box center [203, 182] width 15 height 8
click at [218, 201] on input "14" at bounding box center [233, 202] width 58 height 15
click at [219, 205] on input "23" at bounding box center [233, 202] width 58 height 15
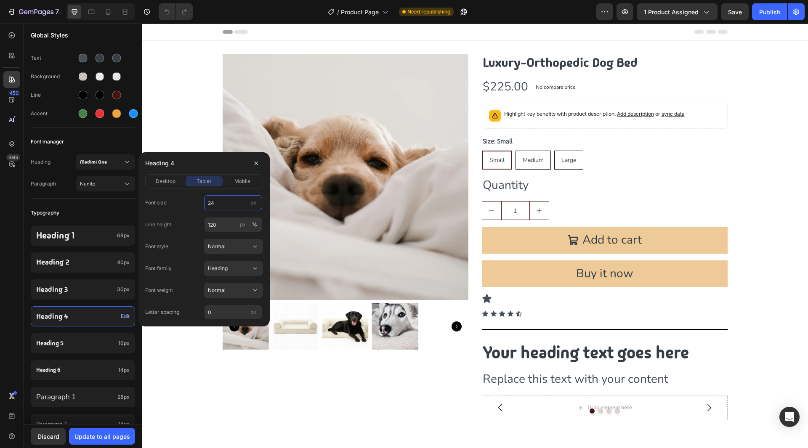
type input "24"
click at [191, 212] on div "Font size 24 px Line height 120 px % Font style Normal Font family Heading Font…" at bounding box center [204, 257] width 118 height 125
click at [237, 183] on span "mobile" at bounding box center [242, 182] width 16 height 8
click at [228, 211] on div "Font size 14 px Line height 120 px % Font style Normal Font family Heading Font…" at bounding box center [204, 257] width 118 height 125
click at [228, 207] on input "14" at bounding box center [233, 202] width 58 height 15
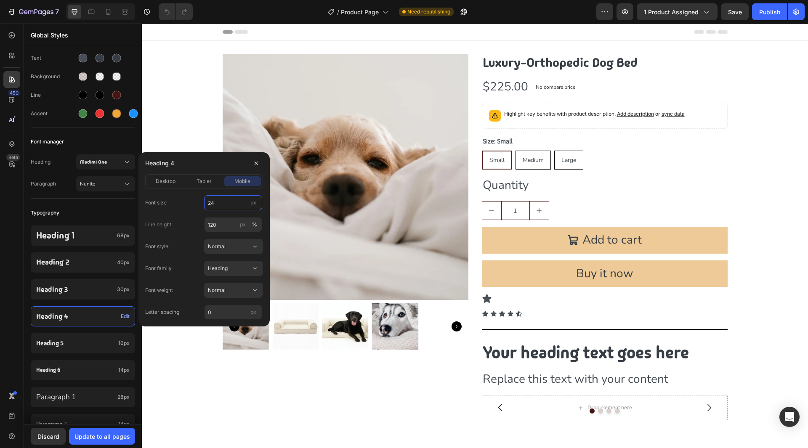
type input "24"
click at [179, 211] on div "Font size 24 px Line height 120 px % Font style Normal Font family Heading Font…" at bounding box center [204, 257] width 118 height 125
click at [202, 179] on span "tablet" at bounding box center [203, 182] width 15 height 8
click at [182, 179] on div "desktop" at bounding box center [165, 182] width 37 height 8
click at [120, 196] on div "Heading Madimi One Paragraph Nunito" at bounding box center [83, 173] width 104 height 49
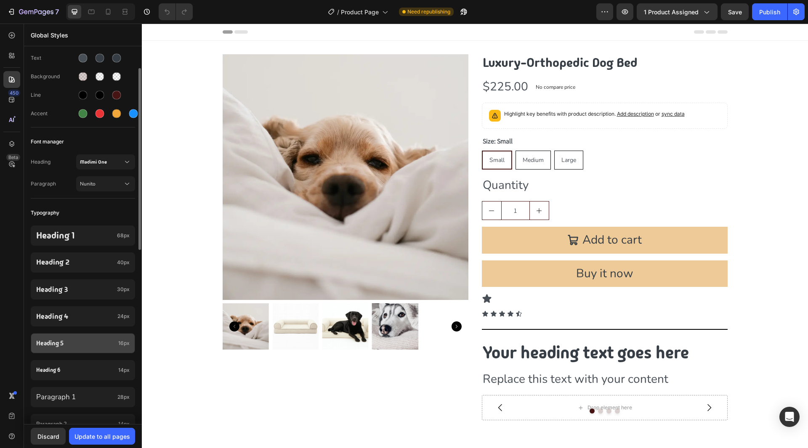
click at [77, 347] on p "Heading 5" at bounding box center [75, 344] width 79 height 10
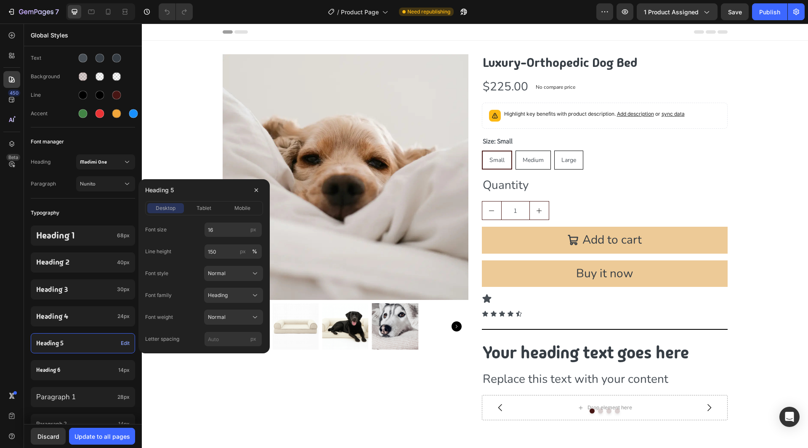
click at [7, 274] on div "450 Beta" at bounding box center [11, 207] width 17 height 360
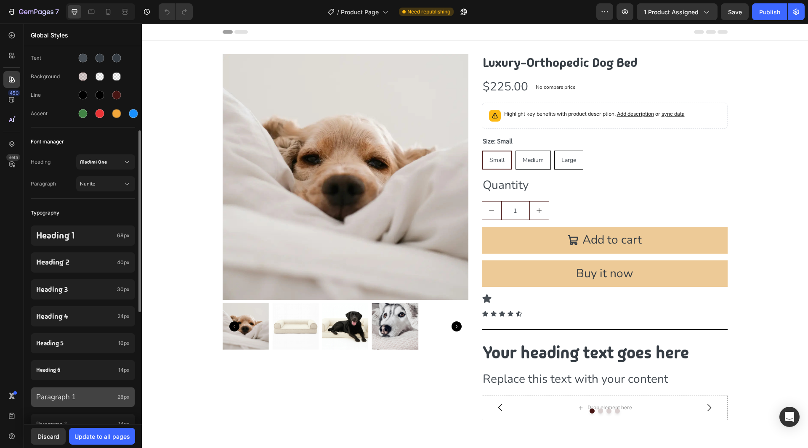
scroll to position [126, 0]
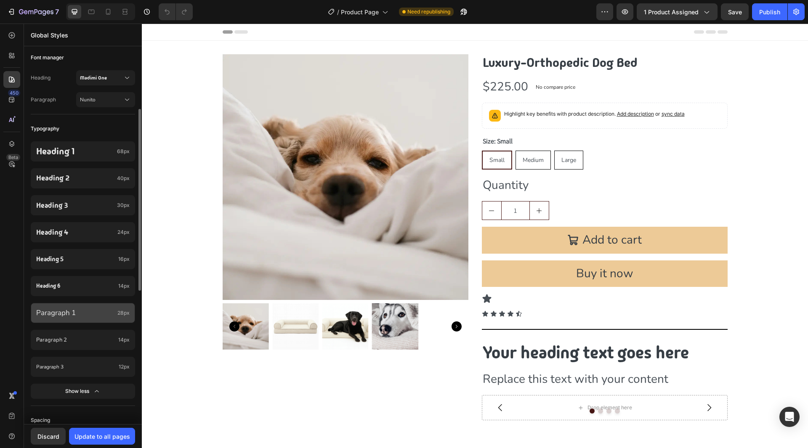
drag, startPoint x: 77, startPoint y: 318, endPoint x: 112, endPoint y: 318, distance: 35.8
click at [77, 318] on div "Paragraph 1 28px" at bounding box center [83, 313] width 104 height 20
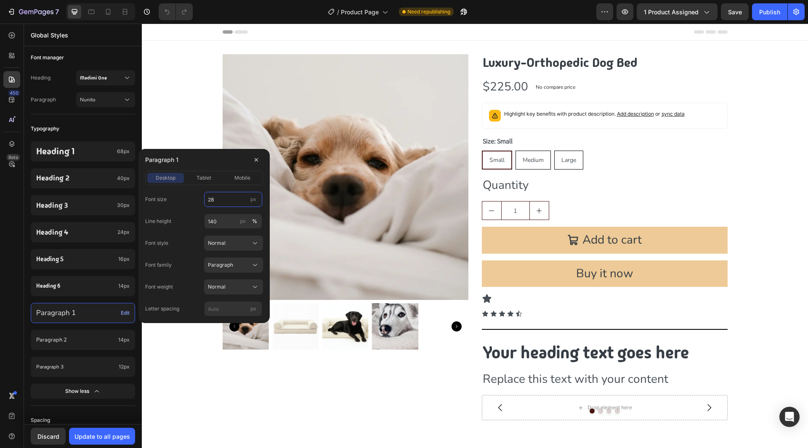
click at [212, 201] on input "28" at bounding box center [233, 199] width 58 height 15
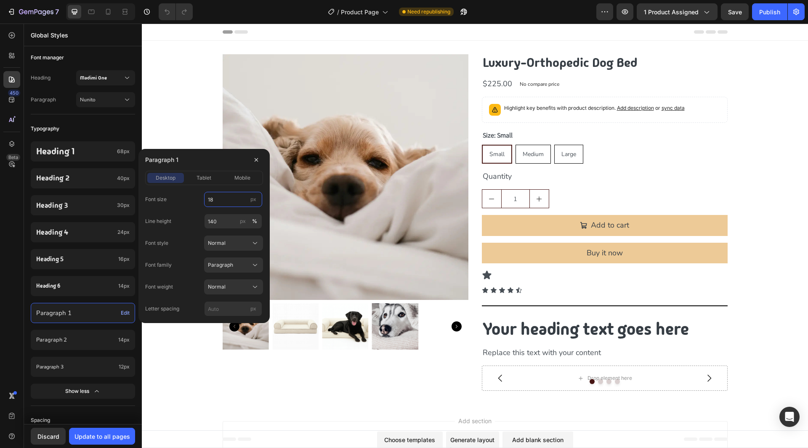
type input "18"
click at [184, 225] on div "Line height 140 px %" at bounding box center [204, 221] width 118 height 15
click at [225, 226] on input "140" at bounding box center [233, 221] width 58 height 15
type input "138.89"
click at [189, 228] on div "Line height 138.89 px %" at bounding box center [204, 221] width 118 height 15
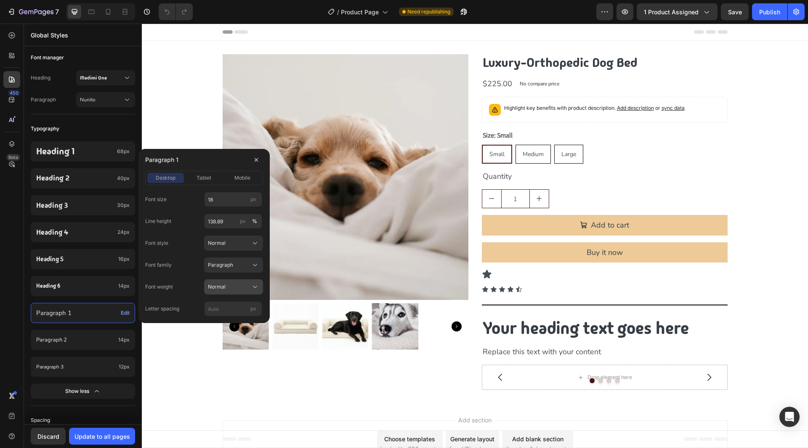
click at [225, 280] on button "Normal" at bounding box center [233, 286] width 59 height 15
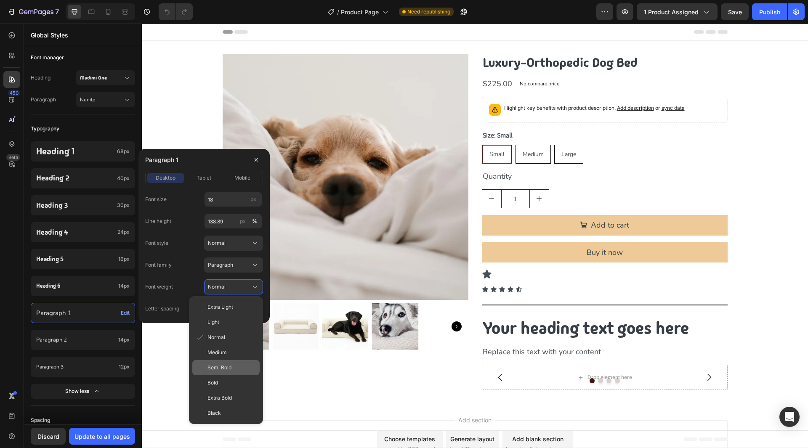
click at [228, 369] on span "Semi Bold" at bounding box center [219, 368] width 24 height 8
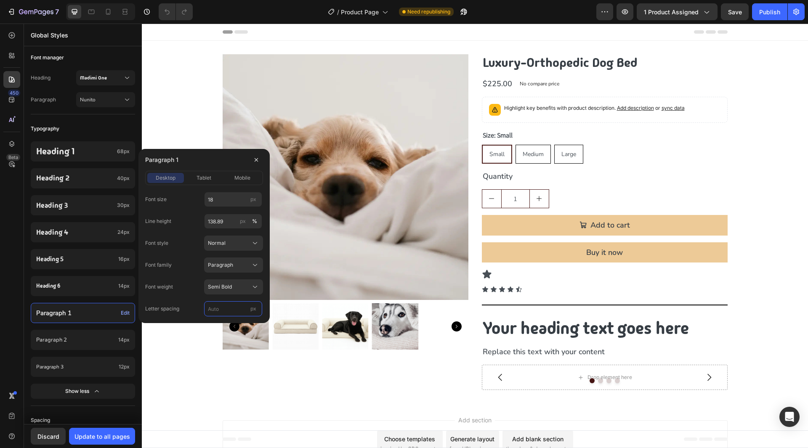
click at [223, 308] on input "px" at bounding box center [233, 308] width 58 height 15
type input "0"
click at [191, 303] on div "Letter spacing 0 px" at bounding box center [204, 308] width 118 height 15
click at [213, 219] on input "138.89" at bounding box center [233, 221] width 58 height 15
click at [206, 177] on span "tablet" at bounding box center [203, 178] width 15 height 8
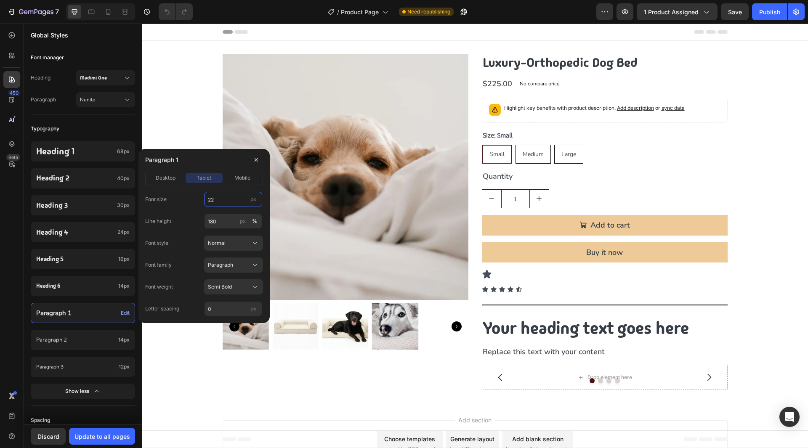
click at [217, 195] on input "22" at bounding box center [233, 199] width 58 height 15
type input "18"
click at [218, 222] on input "180" at bounding box center [233, 221] width 58 height 15
paste input "38.89"
type input "138.89"
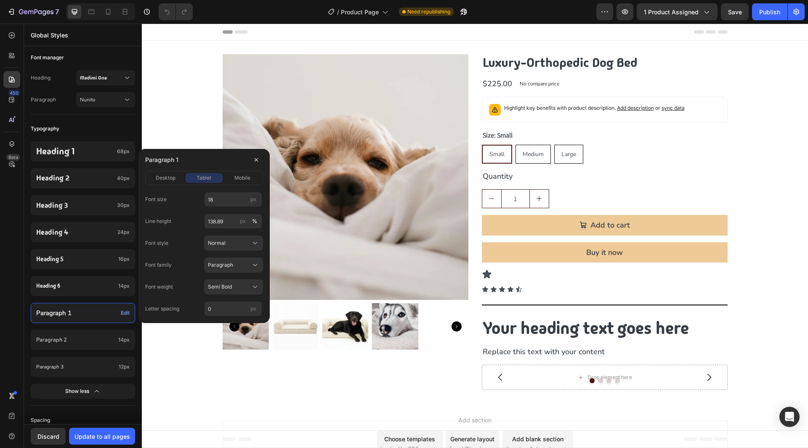
click at [185, 218] on div "Line height 138.89 px %" at bounding box center [204, 221] width 118 height 15
click at [233, 172] on div "desktop tablet mobile" at bounding box center [204, 178] width 118 height 14
click at [235, 176] on span "mobile" at bounding box center [242, 178] width 16 height 8
click at [215, 198] on input "21" at bounding box center [233, 199] width 58 height 15
type input "16"
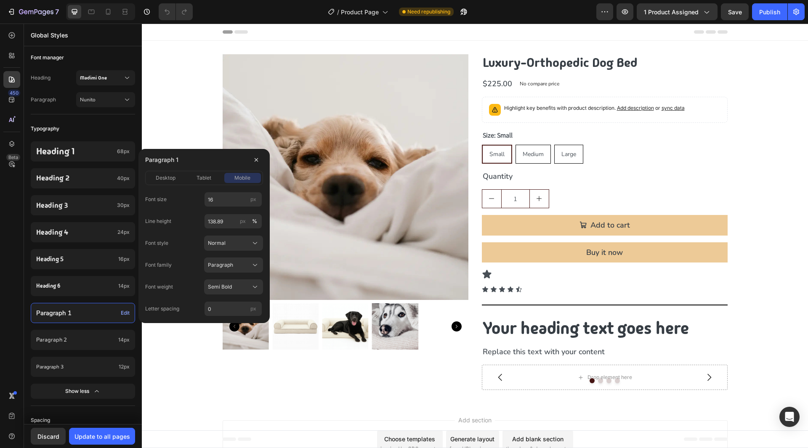
click at [192, 223] on div "Line height 138.89 px %" at bounding box center [204, 221] width 118 height 15
click at [223, 222] on input "138.89" at bounding box center [233, 221] width 58 height 15
type input "137.5"
click at [198, 269] on div "Font family Paragraph" at bounding box center [204, 264] width 118 height 15
click at [11, 309] on div "450 Beta" at bounding box center [11, 207] width 17 height 360
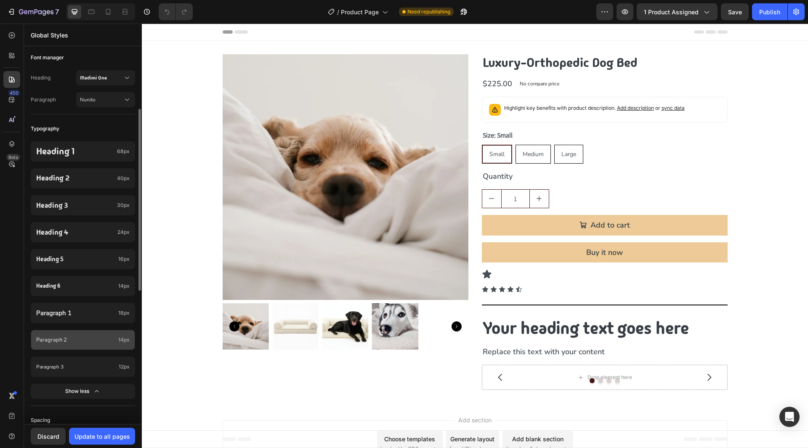
click at [103, 347] on div "Paragraph 2 14px" at bounding box center [83, 340] width 104 height 20
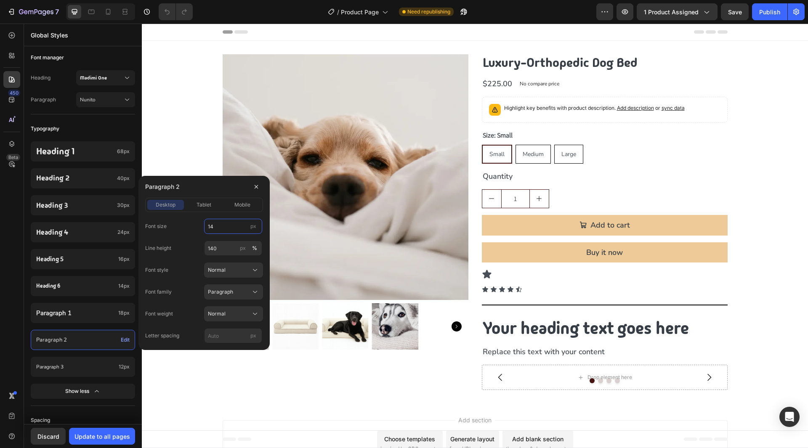
click at [222, 225] on input "14" at bounding box center [233, 226] width 58 height 15
type input "16"
click at [217, 254] on input "140" at bounding box center [233, 248] width 58 height 15
type input "137.5"
click at [196, 254] on div "Line height 137.5 px %" at bounding box center [204, 248] width 118 height 15
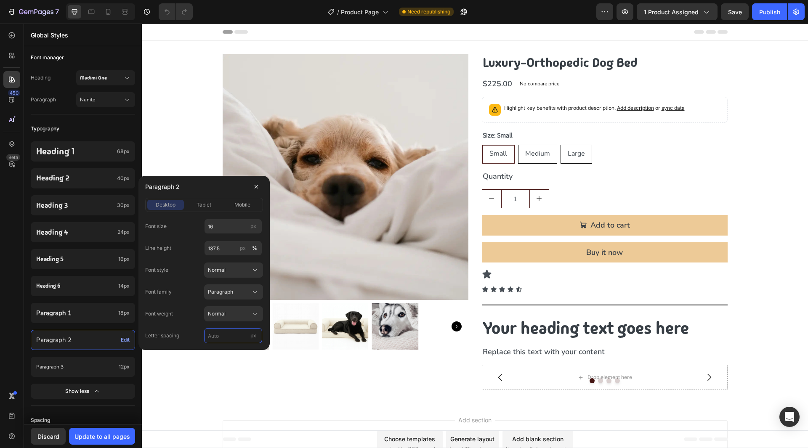
click at [228, 337] on input "px" at bounding box center [233, 335] width 58 height 15
type input "0"
click at [186, 276] on div "Font style Normal" at bounding box center [204, 269] width 118 height 15
click at [221, 313] on span "Normal" at bounding box center [217, 314] width 18 height 8
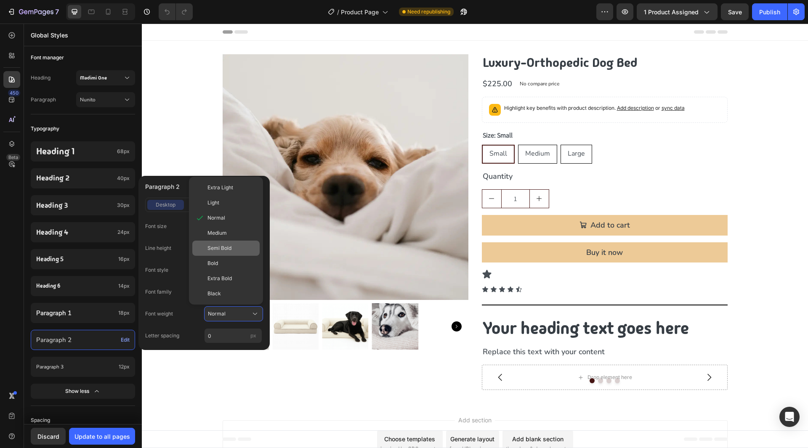
click at [220, 254] on div "Semi Bold" at bounding box center [225, 248] width 67 height 15
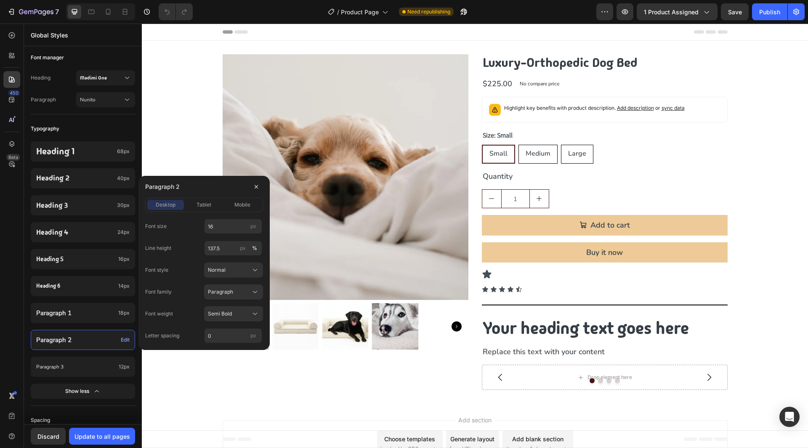
click at [183, 276] on div "Font style Normal" at bounding box center [204, 269] width 118 height 15
click at [200, 207] on span "tablet" at bounding box center [203, 205] width 15 height 8
click at [219, 229] on input "14" at bounding box center [233, 226] width 58 height 15
type input "16"
click at [194, 239] on div "Font size 16 px Line height 137.5 px % Font style Normal Font family Paragraph …" at bounding box center [204, 281] width 118 height 125
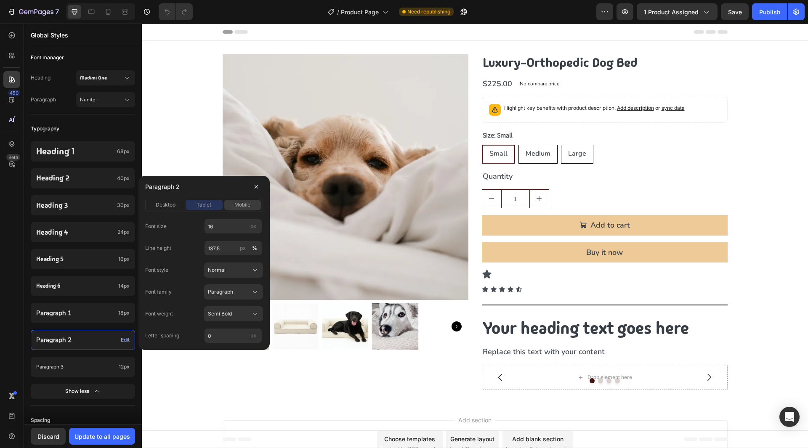
click at [233, 205] on div "mobile" at bounding box center [242, 205] width 37 height 8
click at [82, 431] on button "Update to all pages" at bounding box center [102, 436] width 66 height 17
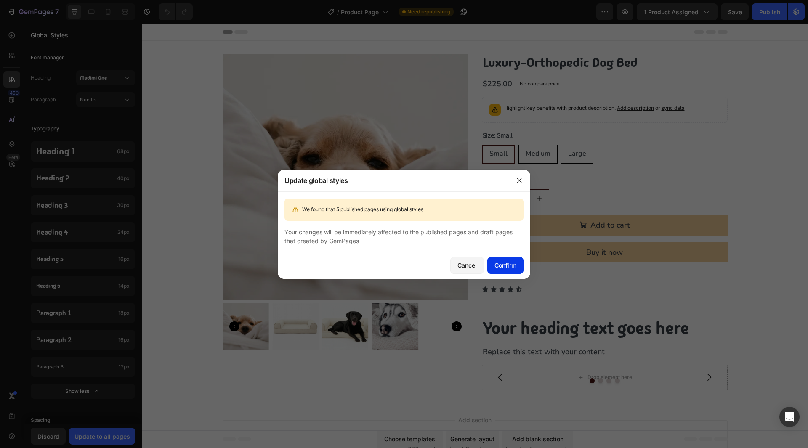
click at [506, 268] on div "Confirm" at bounding box center [505, 265] width 22 height 9
